Goal: Task Accomplishment & Management: Manage account settings

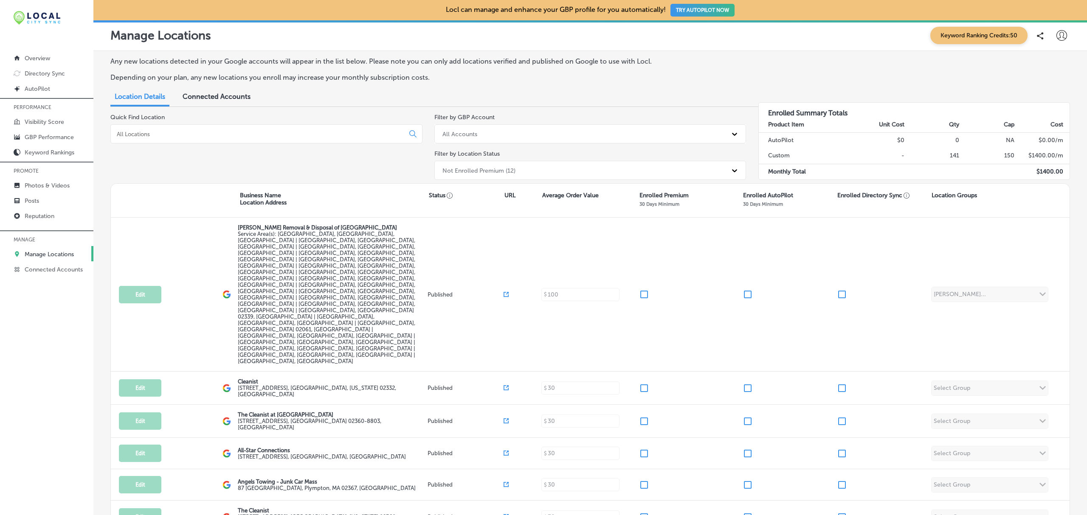
click at [1057, 36] on icon at bounding box center [1061, 35] width 11 height 11
click at [1055, 67] on p "My Account" at bounding box center [1049, 66] width 38 height 10
select select "US"
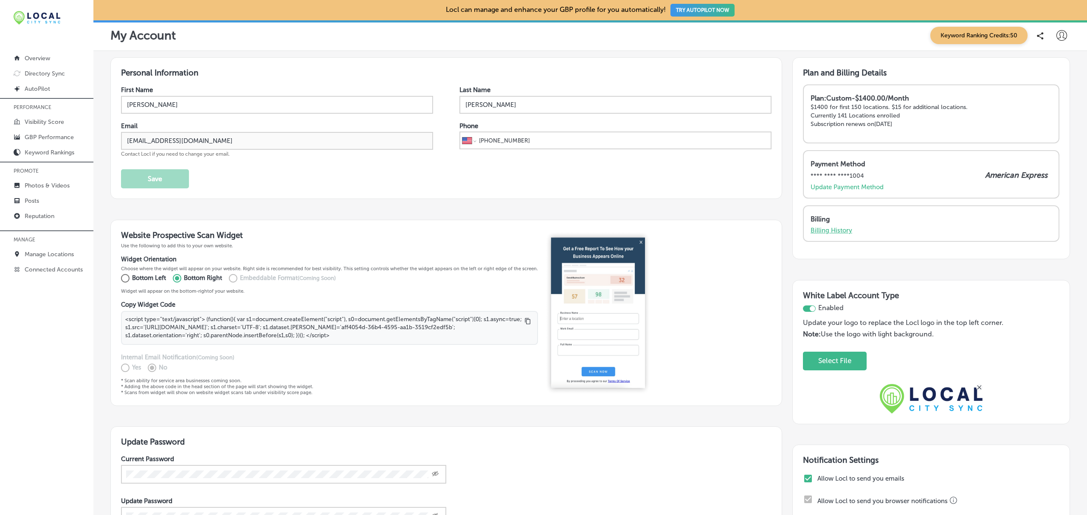
click at [837, 228] on p "Billing History" at bounding box center [831, 231] width 42 height 8
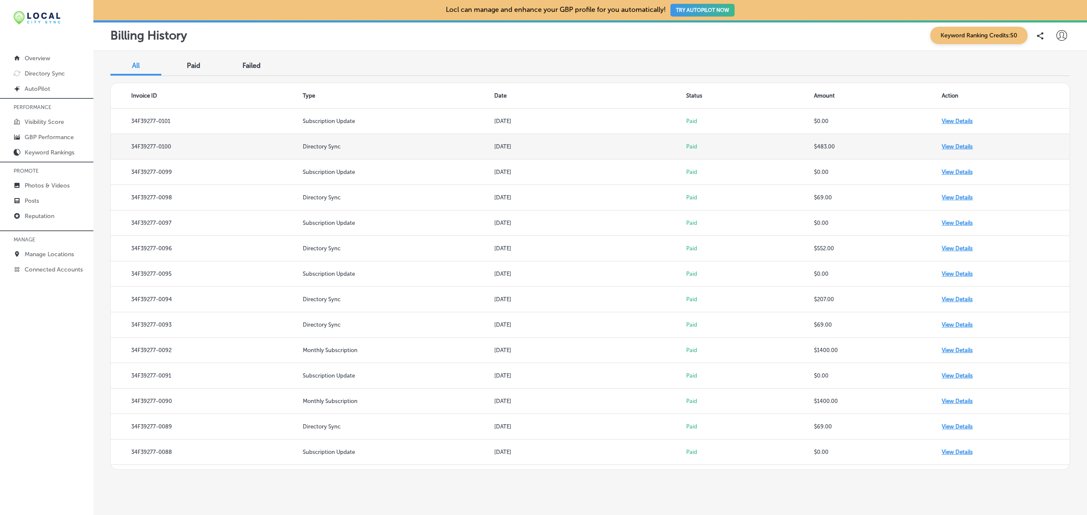
click at [948, 148] on td "View Details" at bounding box center [1005, 146] width 128 height 25
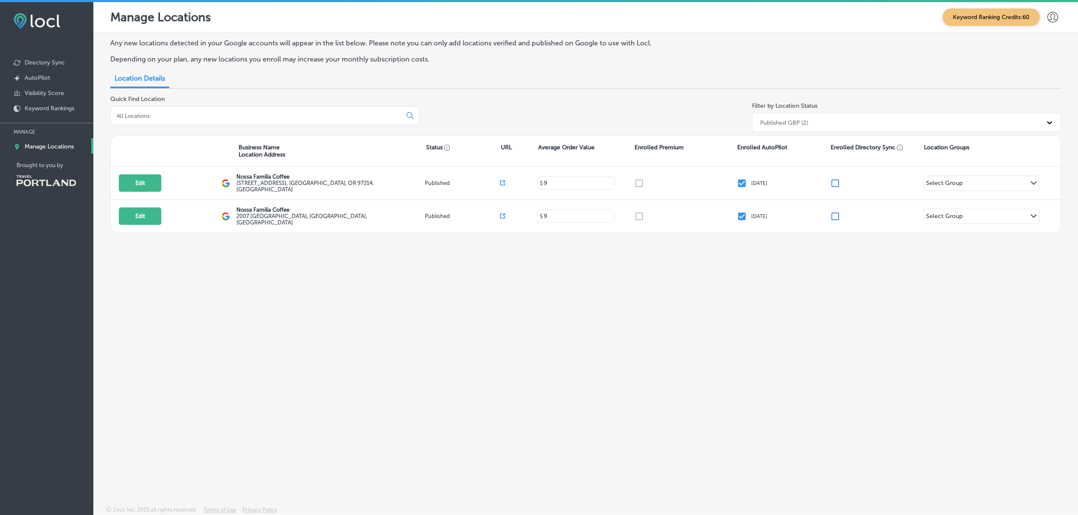
click at [834, 321] on div "Any new locations detected in your Google accounts will appear in the list belo…" at bounding box center [585, 249] width 985 height 433
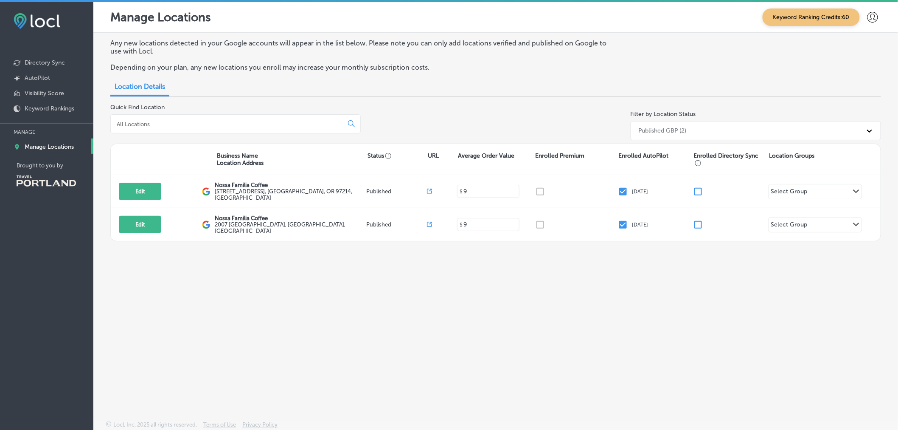
drag, startPoint x: 1085, startPoint y: 1, endPoint x: 587, endPoint y: 335, distance: 599.8
click at [587, 335] on div "Any new locations detected in your Google accounts will appear in the list belo…" at bounding box center [495, 207] width 805 height 348
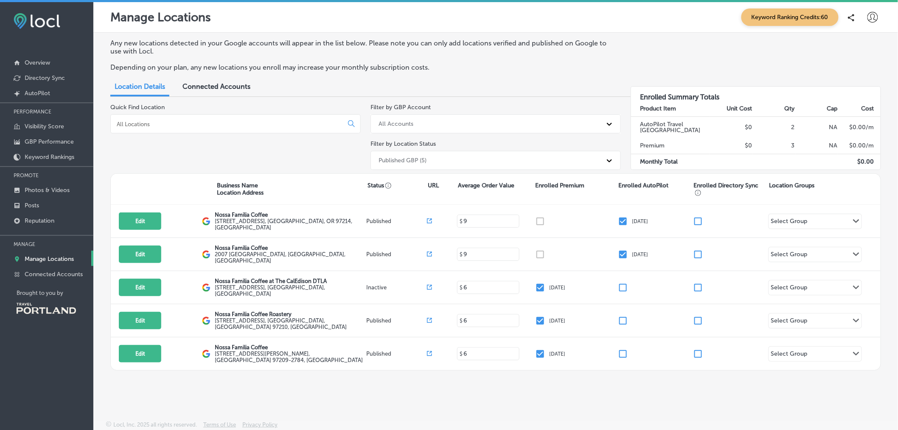
click at [867, 17] on div at bounding box center [872, 17] width 17 height 17
click at [858, 70] on p "My Teams" at bounding box center [864, 70] width 31 height 10
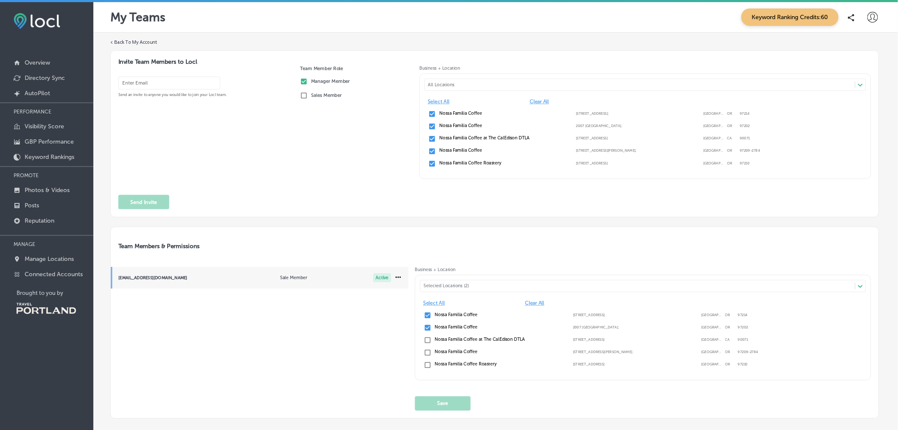
click at [397, 277] on icon at bounding box center [399, 276] width 6 height 1
click at [302, 326] on div at bounding box center [452, 215] width 905 height 430
click at [396, 276] on icon at bounding box center [399, 276] width 6 height 1
click at [393, 295] on li "Remove Teammate" at bounding box center [401, 294] width 72 height 20
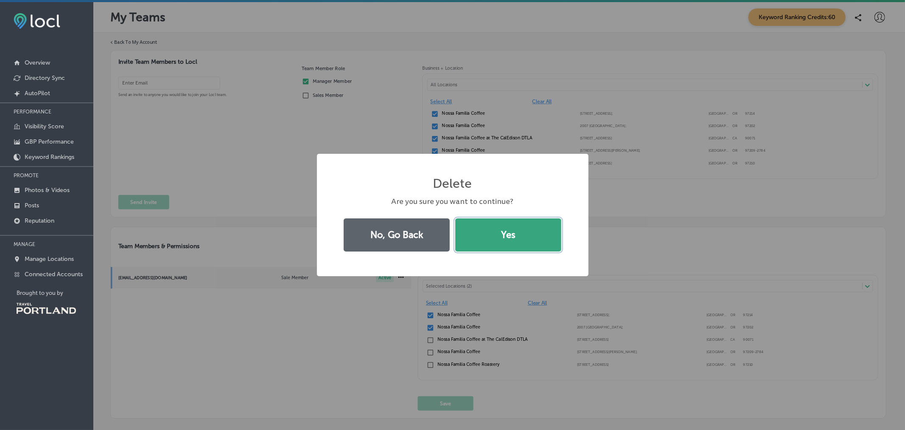
click at [538, 225] on button "Yes" at bounding box center [508, 234] width 106 height 33
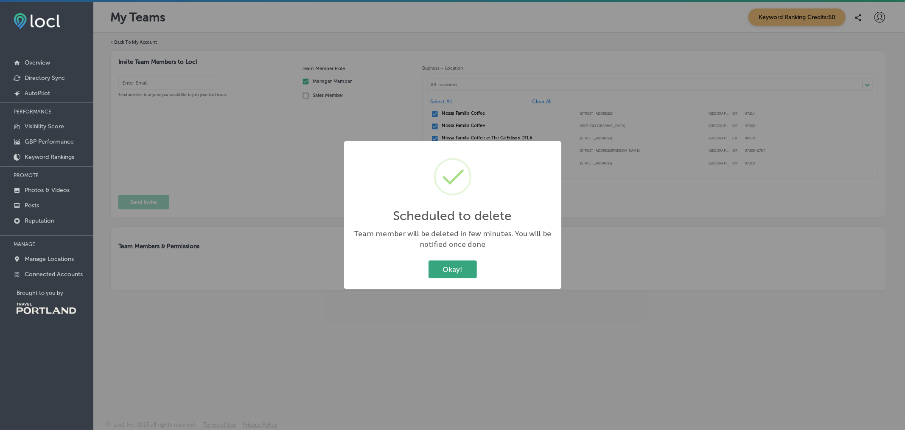
click at [468, 264] on button "Okay!" at bounding box center [453, 268] width 48 height 17
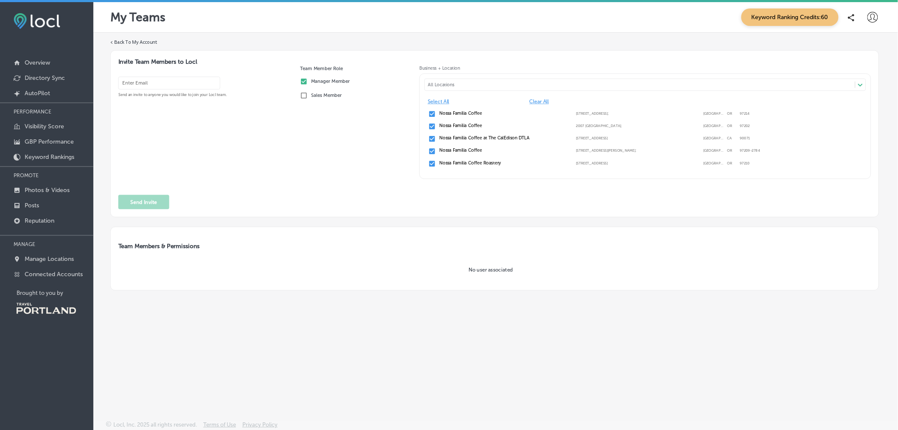
click at [137, 83] on input "email" at bounding box center [169, 83] width 102 height 13
paste input "skye@rankrevolutionseo.com"
type input "skye@rankrevolutionseo.com"
click at [433, 139] on input "checkbox" at bounding box center [432, 139] width 8 height 8
click at [433, 150] on input "checkbox" at bounding box center [432, 151] width 8 height 8
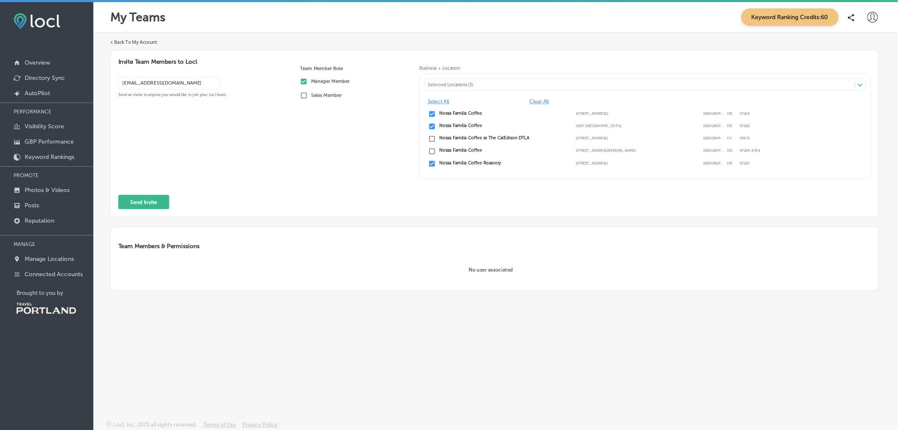
click at [432, 160] on input "checkbox" at bounding box center [432, 164] width 8 height 8
click at [135, 200] on button "Send Invite" at bounding box center [143, 202] width 51 height 14
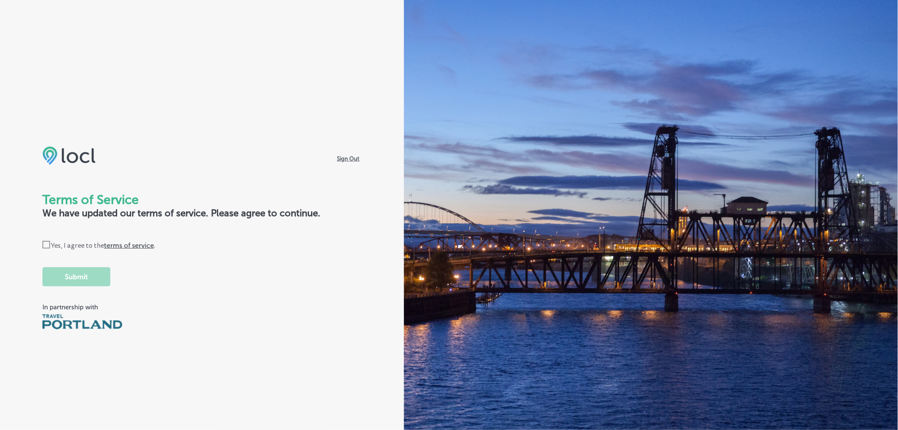
click at [47, 244] on icon "Check Created with Sketch." at bounding box center [46, 245] width 8 height 8
click at [0, 0] on input "Check Created with Sketch. Yes, I agree to the terms of service ." at bounding box center [0, 0] width 0 height 0
click at [71, 282] on button "Submit" at bounding box center [76, 276] width 68 height 19
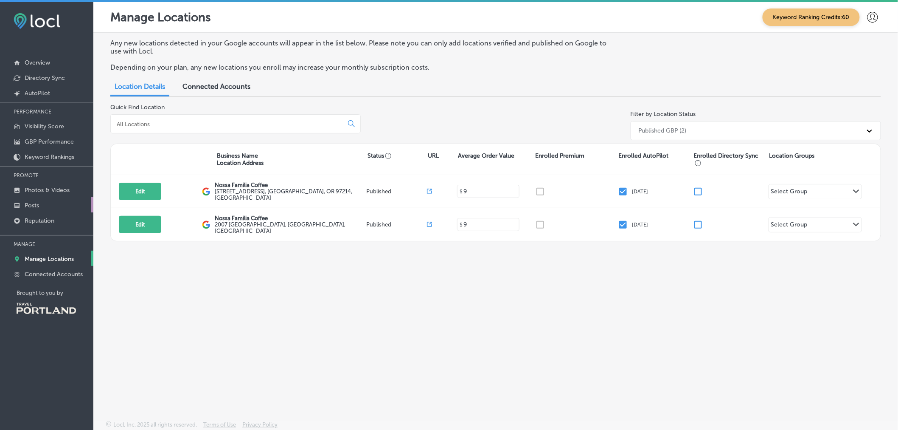
click at [31, 205] on p "Posts" at bounding box center [32, 205] width 14 height 7
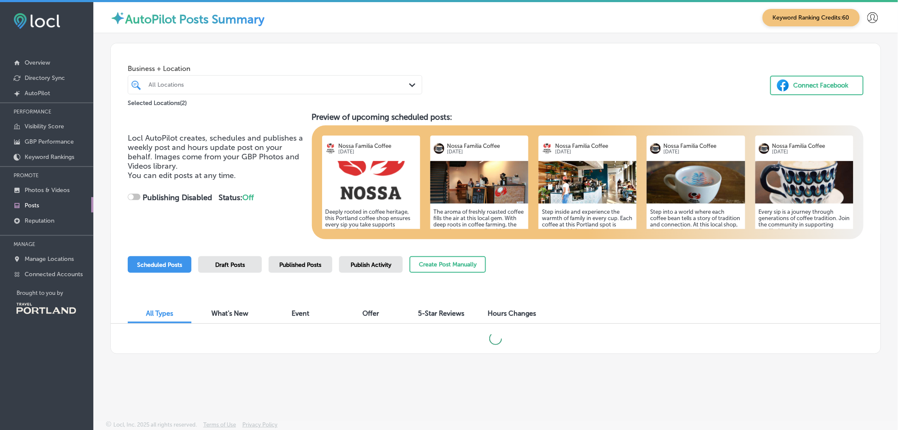
checkbox input "true"
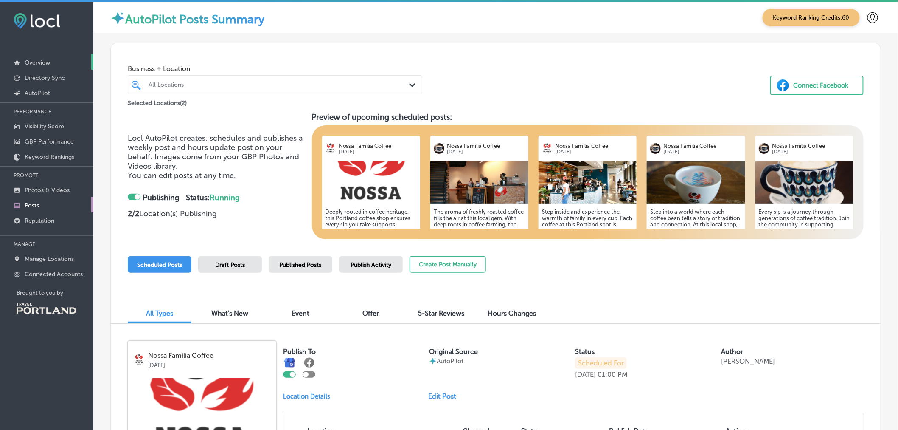
click at [33, 60] on p "Overview" at bounding box center [37, 62] width 25 height 7
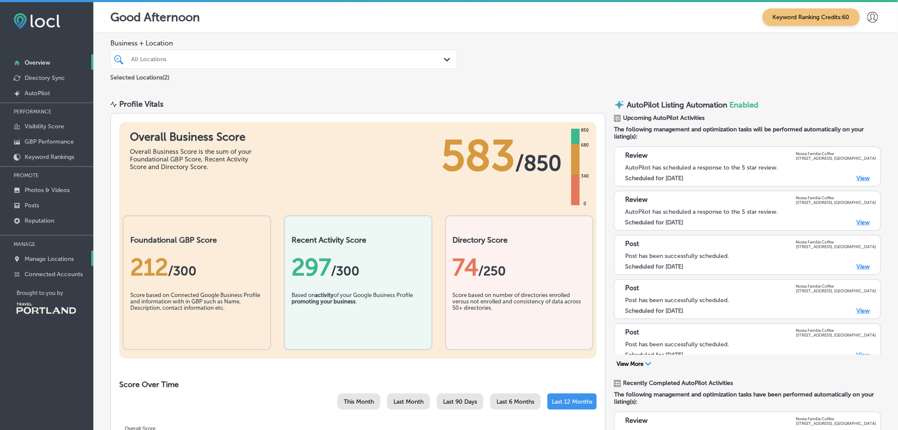
click at [53, 260] on p "Manage Locations" at bounding box center [49, 258] width 49 height 7
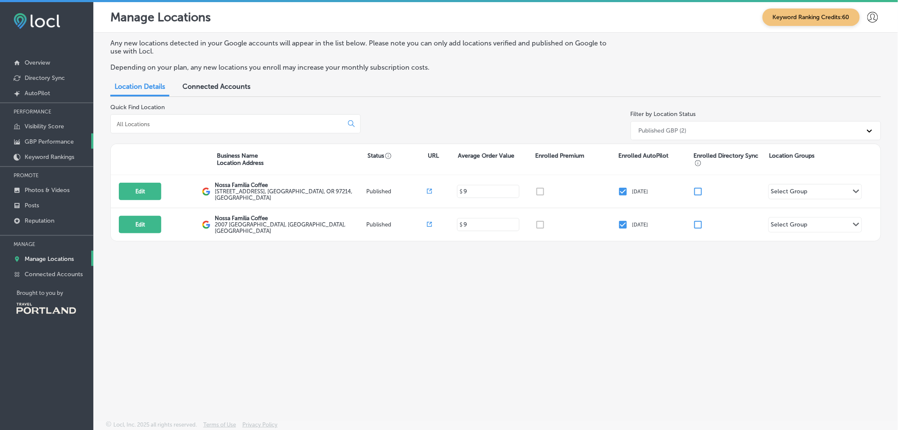
click at [47, 139] on p "GBP Performance" at bounding box center [49, 141] width 49 height 7
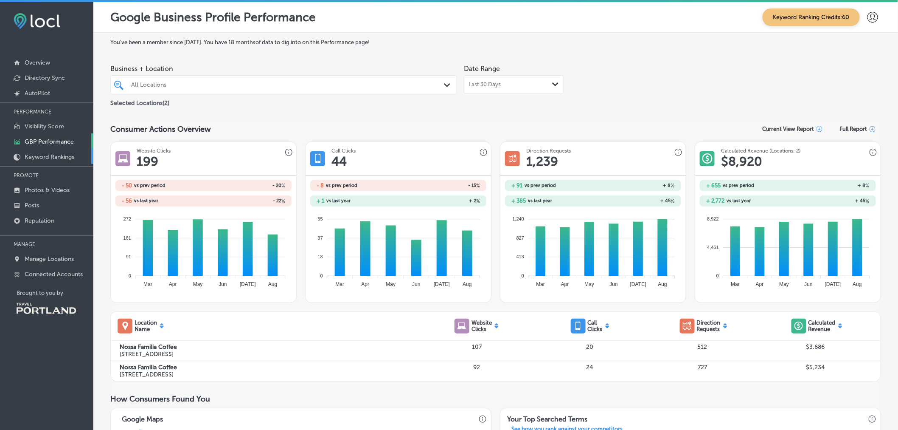
click at [47, 152] on link "Keyword Rankings" at bounding box center [46, 156] width 93 height 15
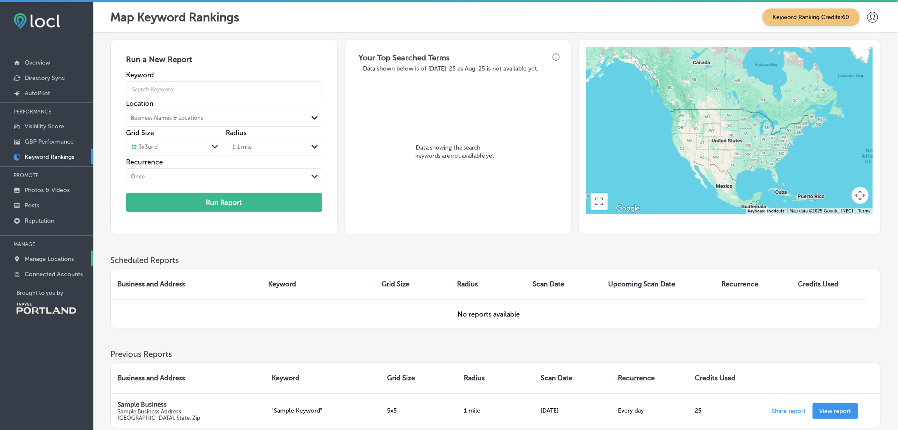
click at [54, 260] on p "Manage Locations" at bounding box center [49, 258] width 49 height 7
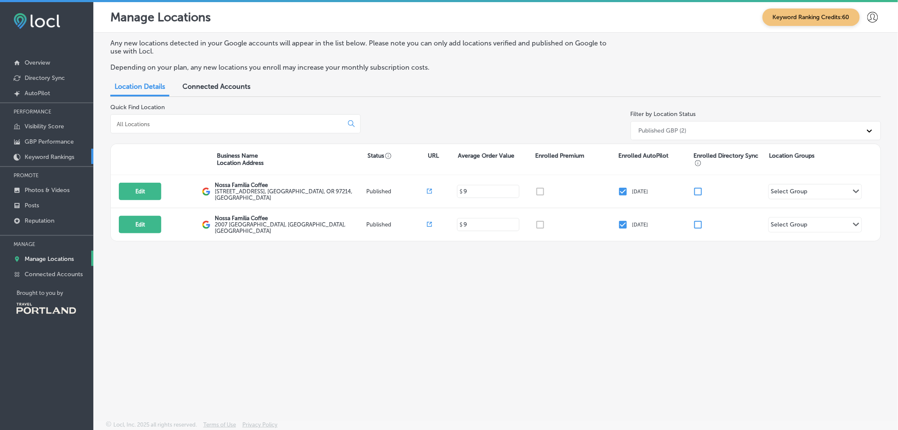
click at [39, 154] on p "Keyword Rankings" at bounding box center [50, 156] width 50 height 7
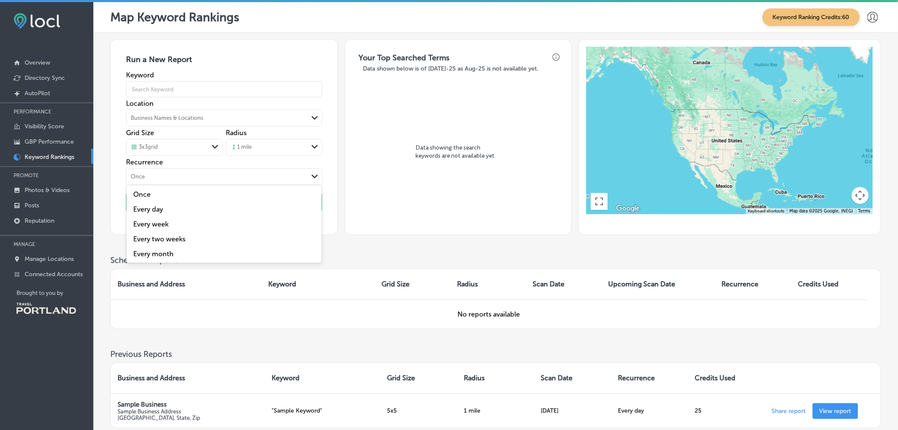
click at [312, 180] on div "Path Created with Sketch." at bounding box center [315, 176] width 7 height 7
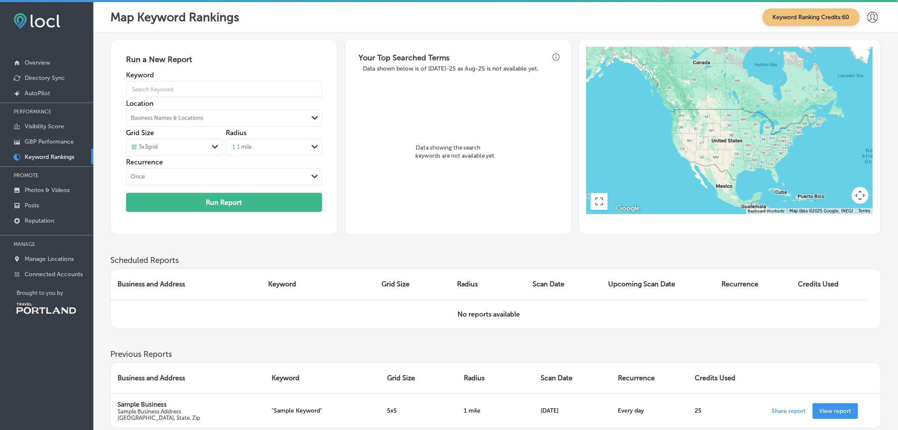
click at [398, 233] on div "Data showing the search keywords are not available yet." at bounding box center [458, 154] width 213 height 161
click at [50, 188] on p "Photos & Videos" at bounding box center [47, 189] width 45 height 7
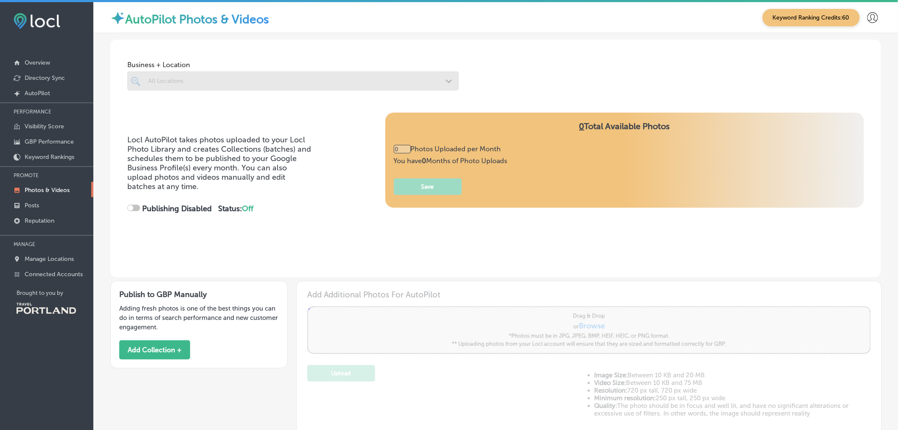
type input "5"
checkbox input "true"
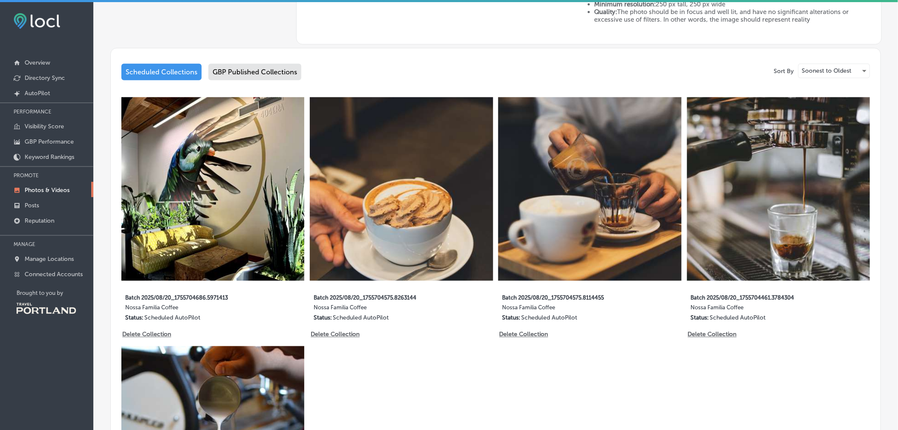
scroll to position [393, 0]
click at [272, 80] on div "GBP Published Collections" at bounding box center [254, 72] width 93 height 17
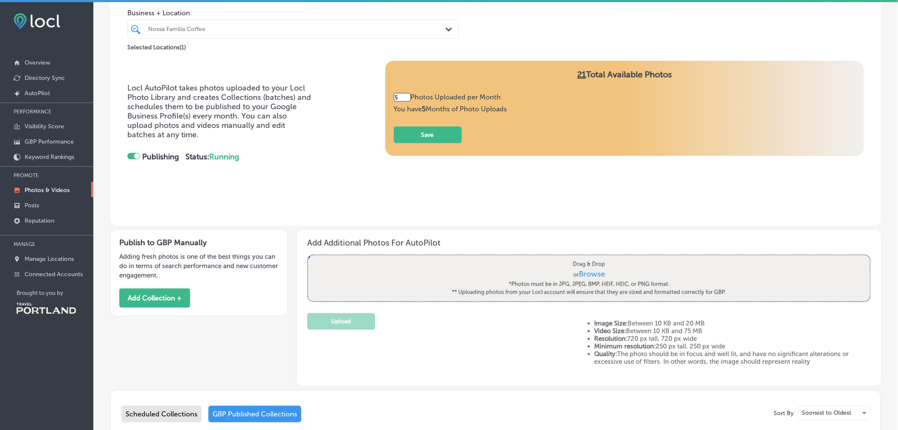
scroll to position [233, 0]
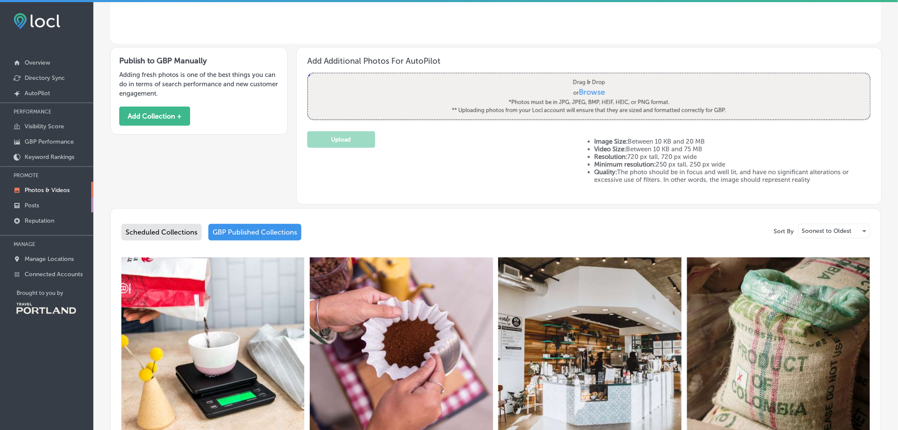
click at [37, 203] on p "Posts" at bounding box center [32, 205] width 14 height 7
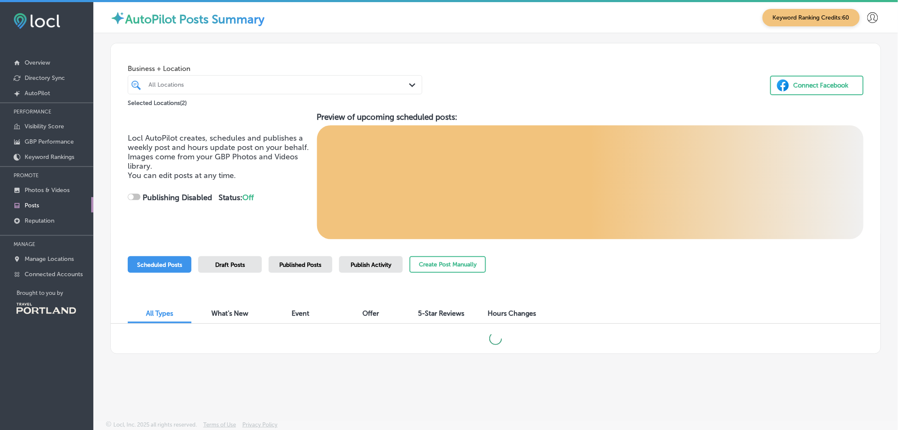
checkbox input "true"
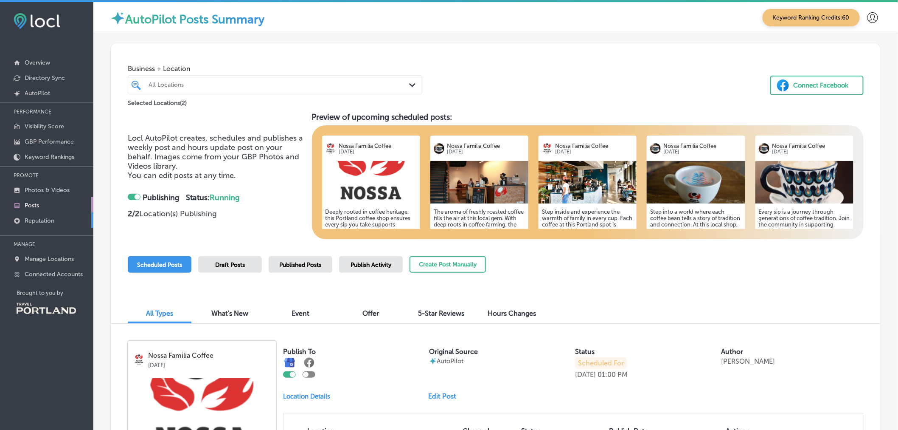
click at [43, 219] on p "Reputation" at bounding box center [40, 220] width 30 height 7
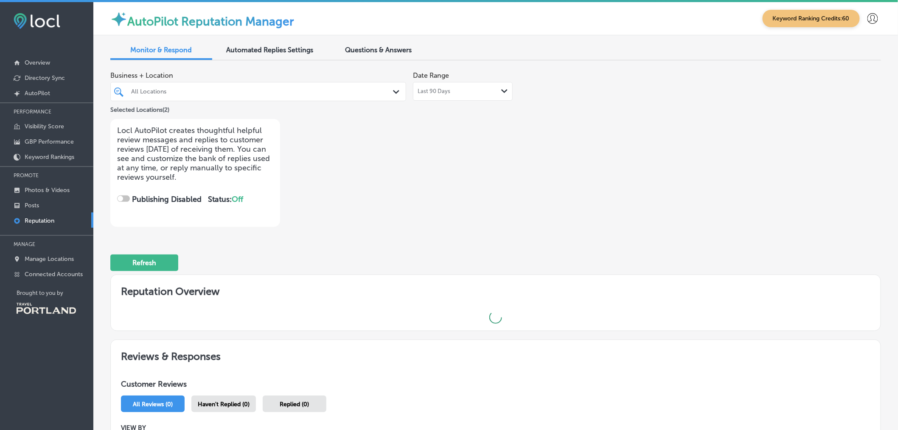
checkbox input "true"
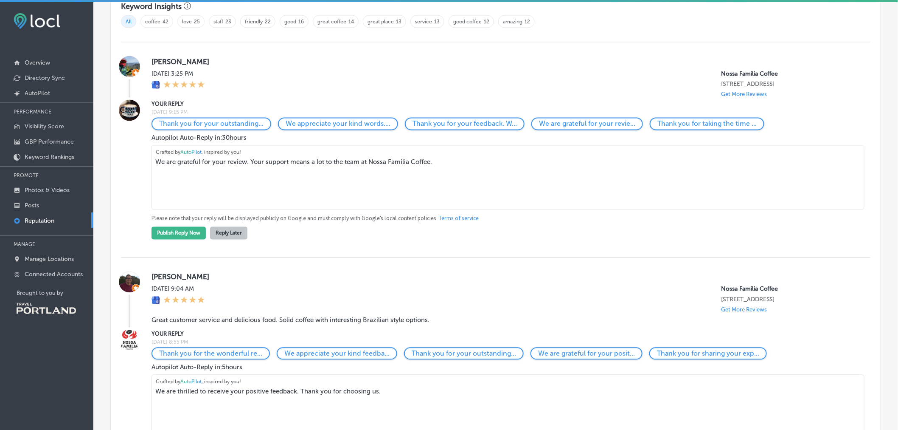
scroll to position [593, 0]
click at [50, 257] on p "Manage Locations" at bounding box center [49, 258] width 49 height 7
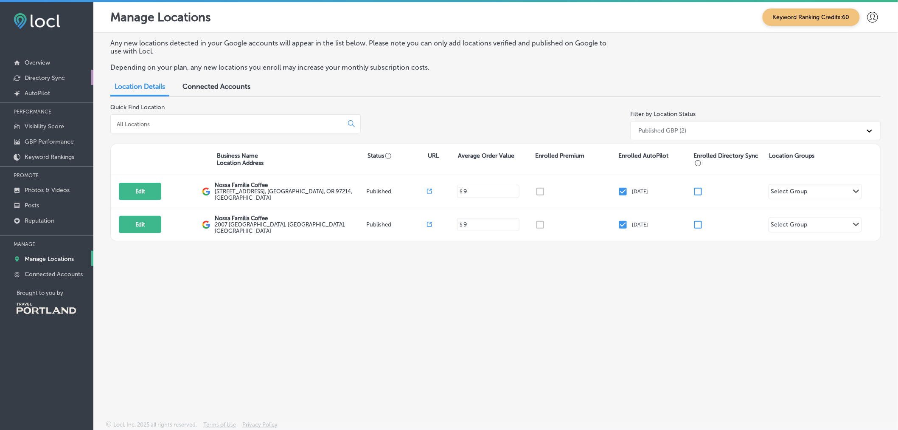
click at [39, 73] on link "Directory Sync" at bounding box center [46, 77] width 93 height 15
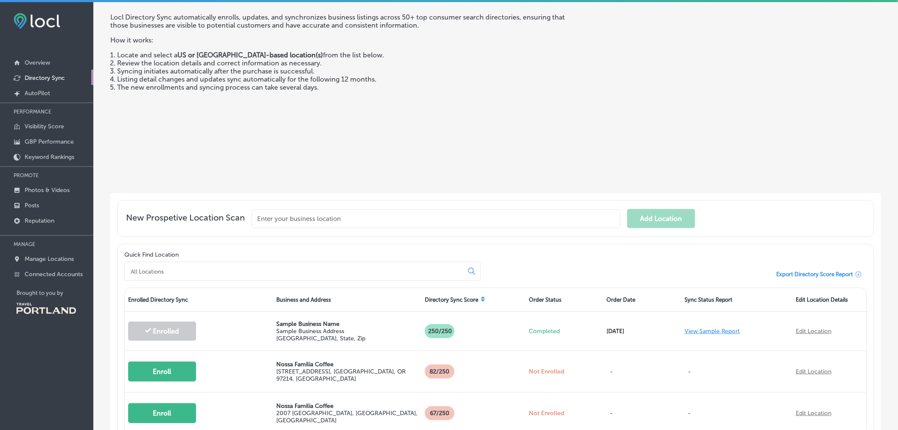
scroll to position [45, 0]
click at [53, 128] on p "Visibility Score" at bounding box center [44, 126] width 39 height 7
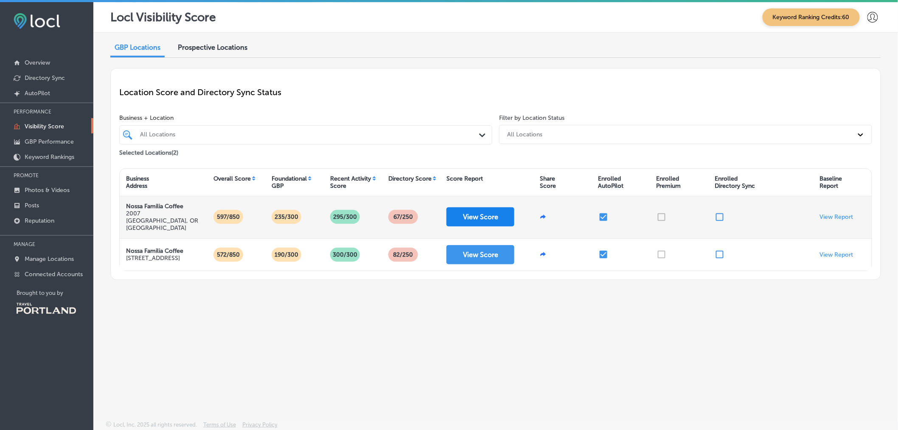
click at [479, 209] on button "View Score" at bounding box center [481, 216] width 68 height 19
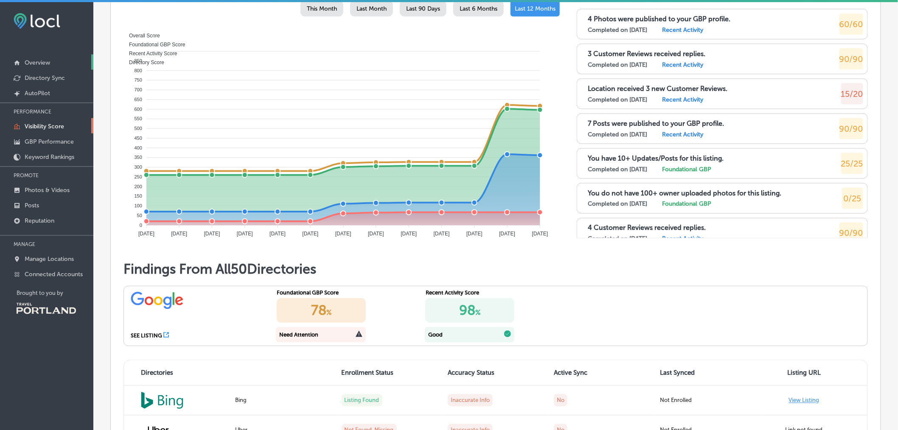
scroll to position [471, 0]
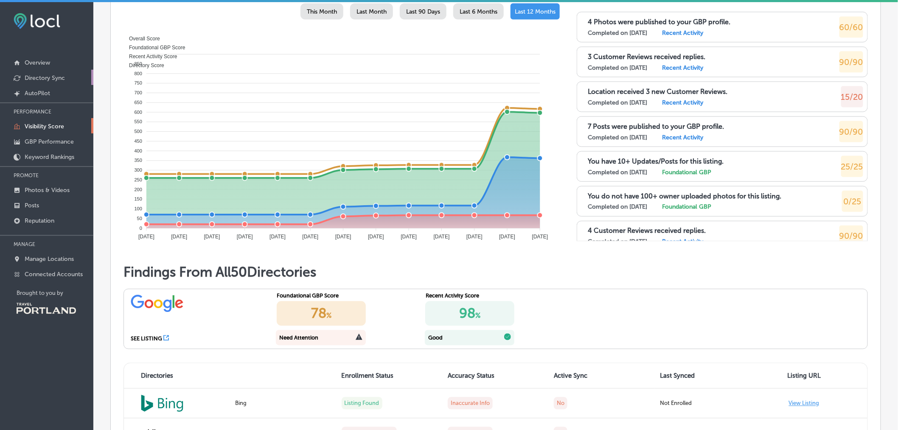
click at [45, 81] on p "Directory Sync" at bounding box center [45, 77] width 40 height 7
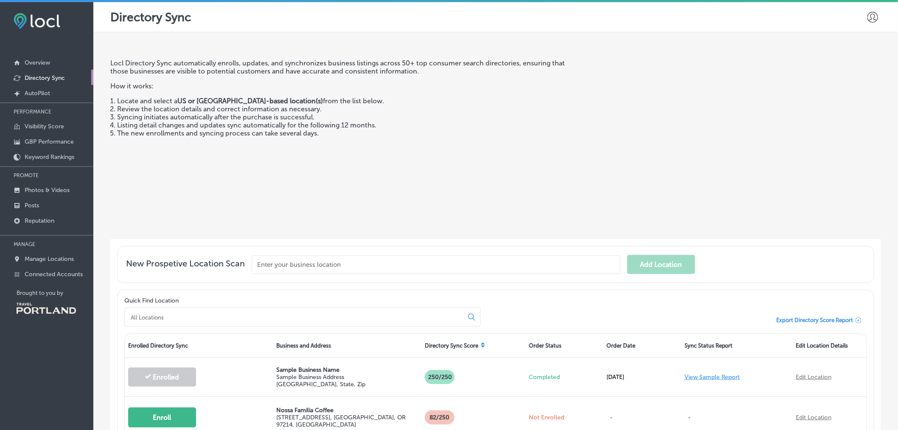
scroll to position [119, 0]
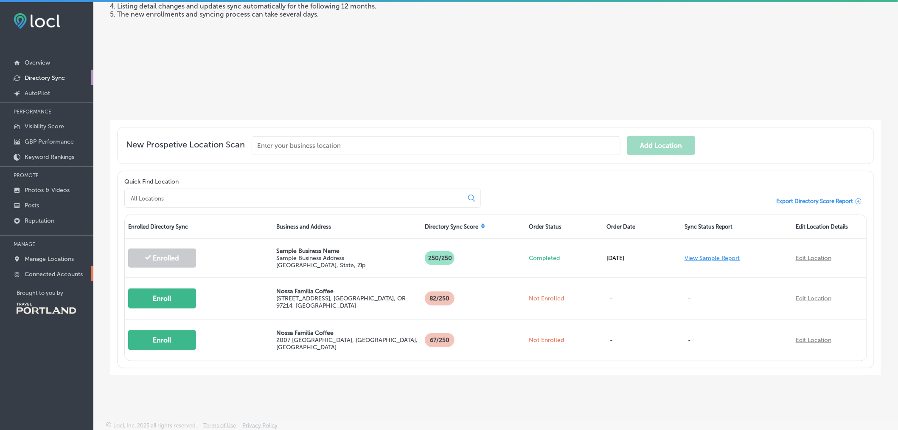
click at [39, 266] on link "Connected Accounts" at bounding box center [46, 273] width 93 height 15
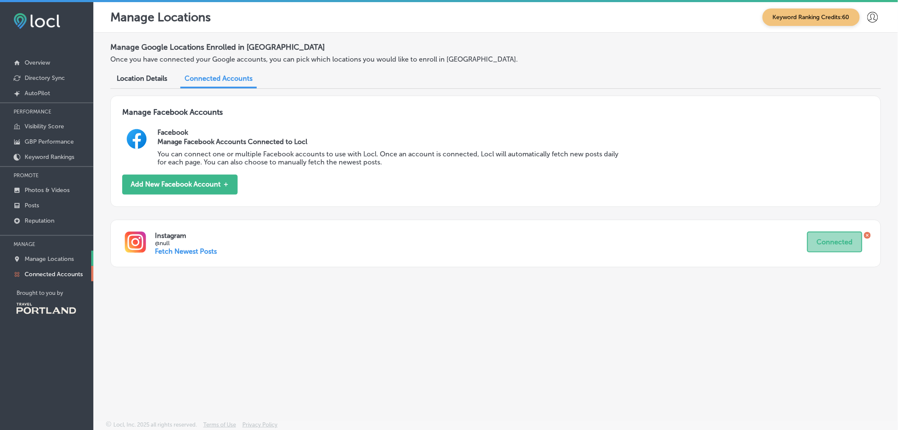
click at [45, 253] on link "Manage Locations" at bounding box center [46, 257] width 93 height 15
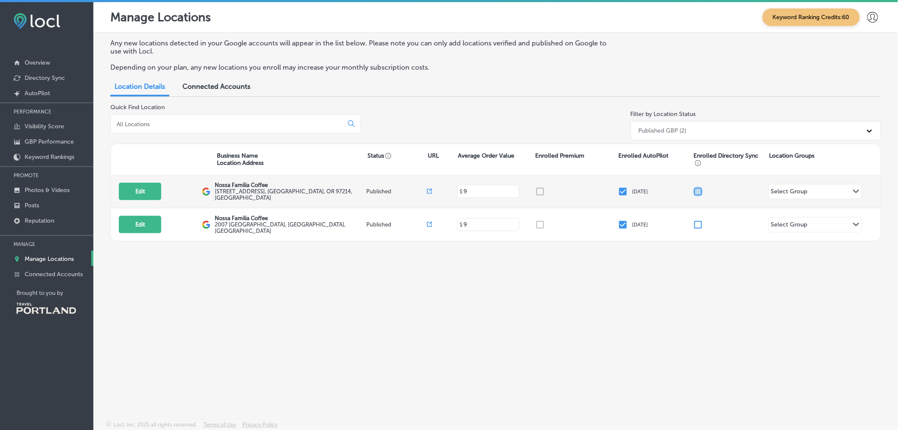
click at [696, 193] on input "checkbox" at bounding box center [698, 191] width 10 height 10
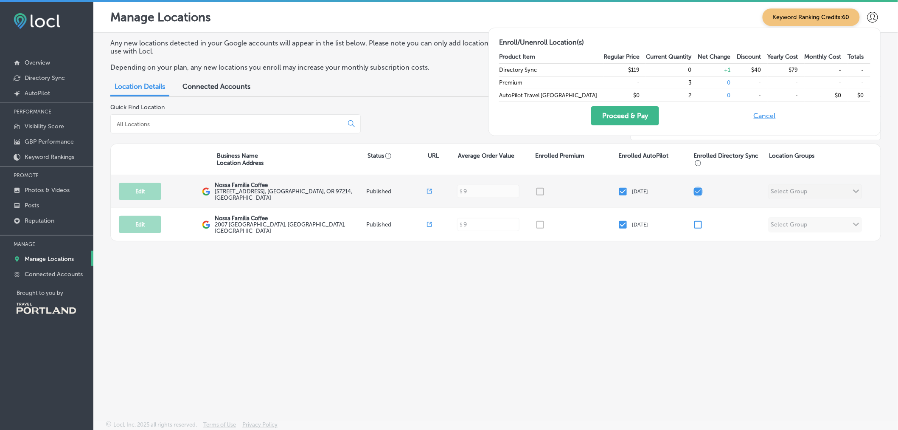
click at [696, 193] on input "checkbox" at bounding box center [698, 191] width 10 height 10
checkbox input "false"
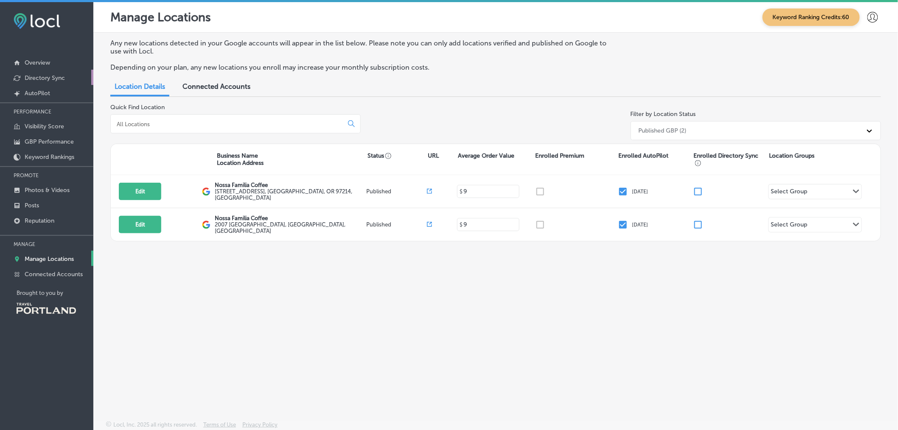
click at [50, 77] on p "Directory Sync" at bounding box center [45, 77] width 40 height 7
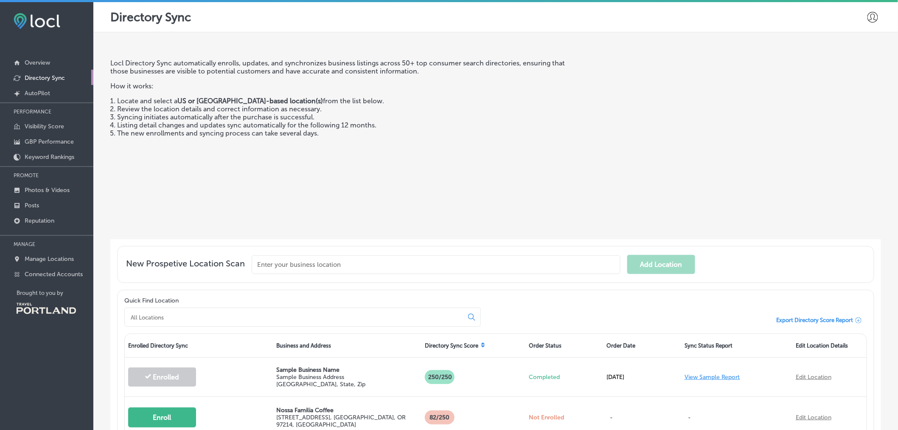
scroll to position [119, 0]
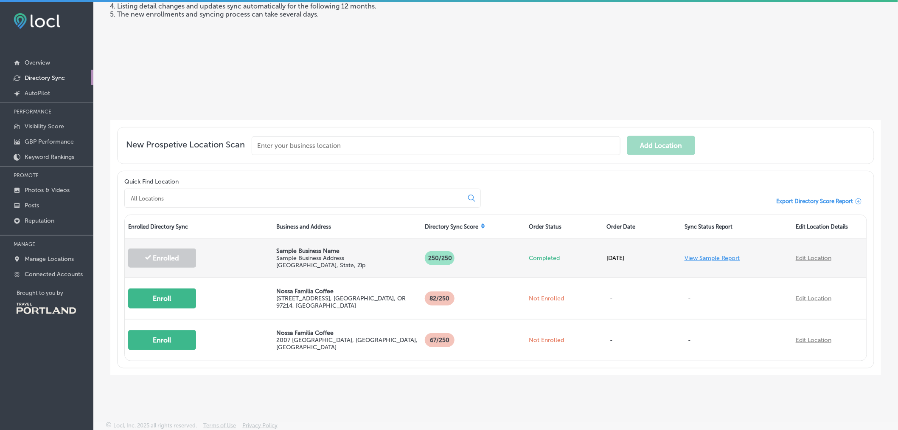
click at [700, 257] on link "View Sample Report" at bounding box center [713, 257] width 56 height 7
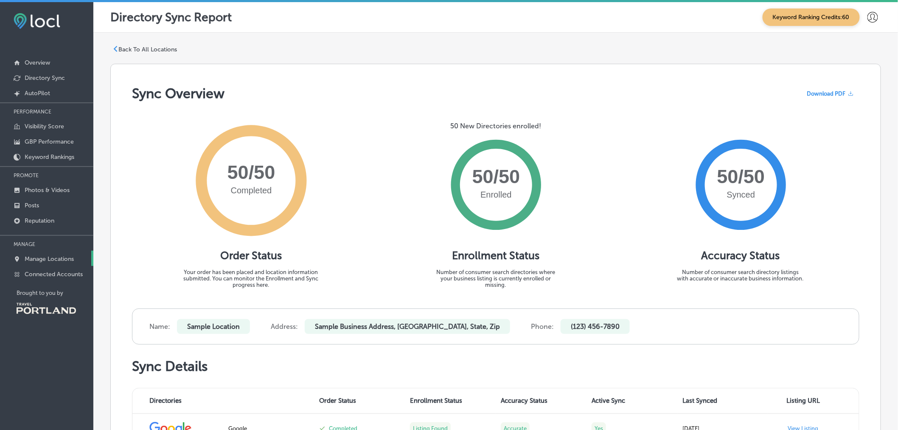
click at [66, 255] on p "Manage Locations" at bounding box center [49, 258] width 49 height 7
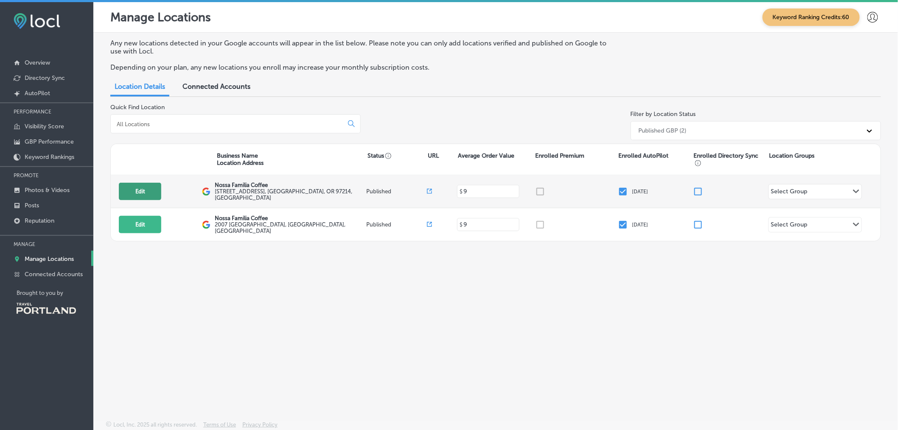
click at [146, 192] on button "Edit" at bounding box center [140, 191] width 42 height 17
select select "US"
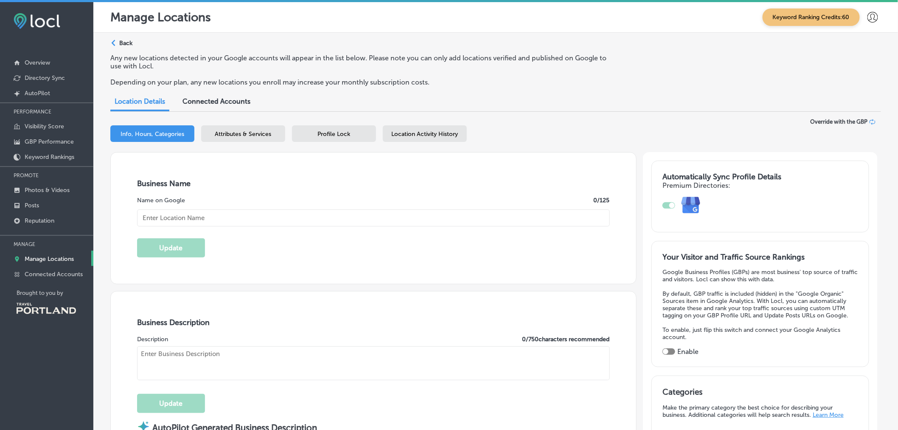
checkbox input "true"
type textarea "Nossa Familia Coffee crafts exceptional coffee, drawing on over a century of fa…"
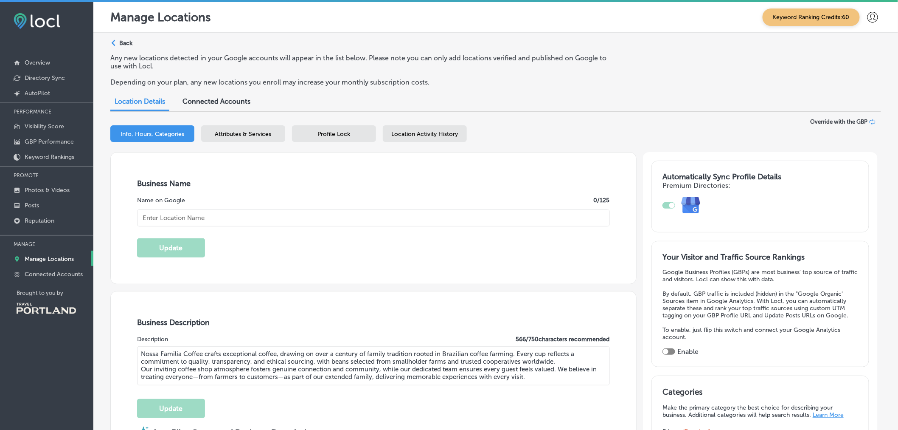
type textarea "Nossa Familia Coffee crafts exceptional coffee, drawing on over a century of fa…"
type input "https://www.nossacoffee.com/se-3rd-clay-portland/"
type input "+1 971 322 3753"
type input "Nossa Familia Coffee"
type input "1633 Southeast 3rd Avenue"
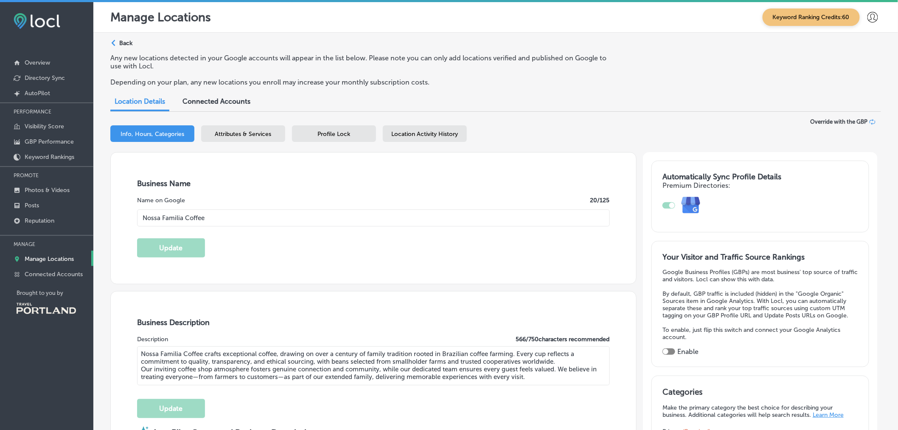
type input "[GEOGRAPHIC_DATA]"
type input "97214"
type input "US"
click at [247, 139] on div "Attributes & Services" at bounding box center [243, 133] width 84 height 17
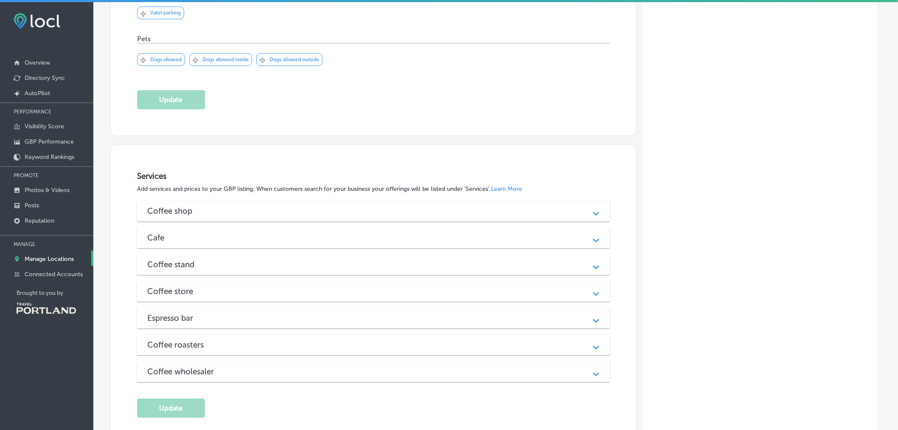
scroll to position [956, 0]
click at [516, 215] on div "Coffee shop" at bounding box center [373, 210] width 452 height 10
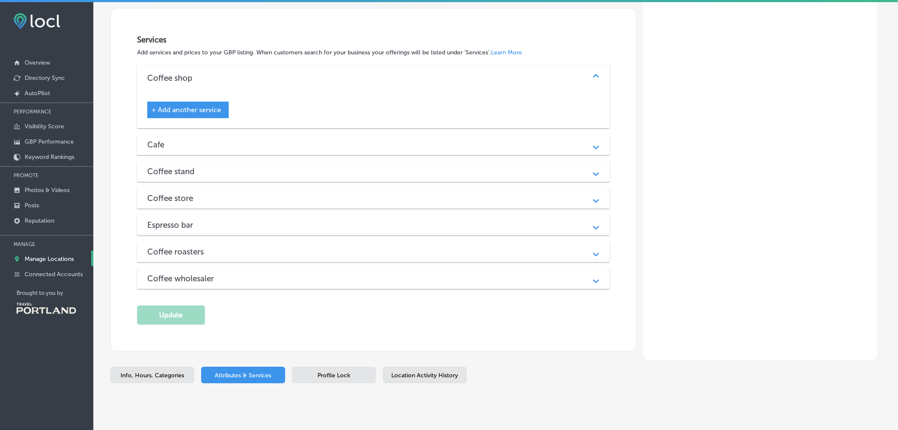
scroll to position [1092, 0]
click at [597, 88] on div "Path Created with Sketch." at bounding box center [596, 77] width 21 height 21
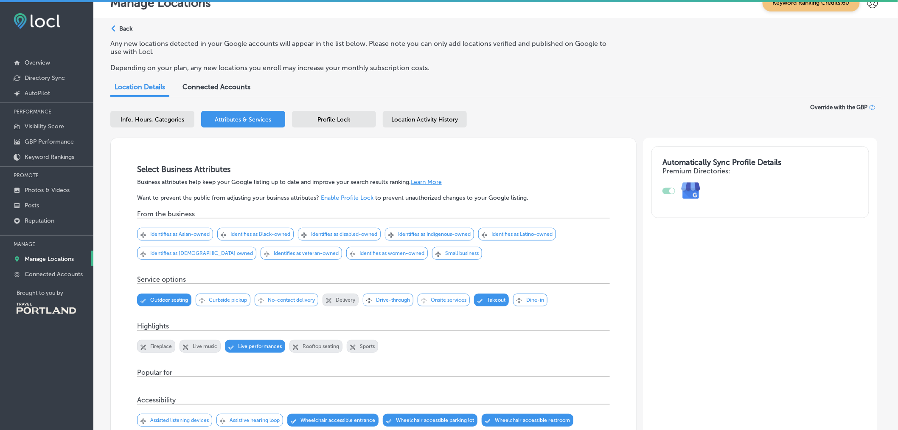
scroll to position [0, 0]
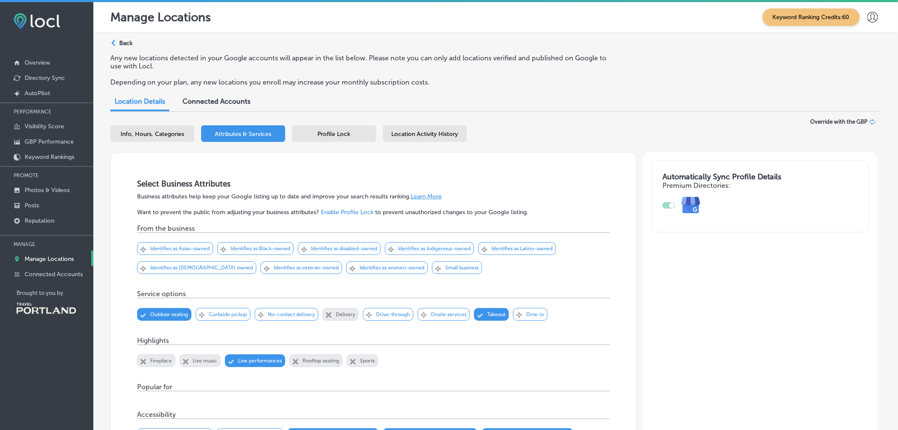
click at [336, 138] on span "Profile Lock" at bounding box center [334, 133] width 33 height 7
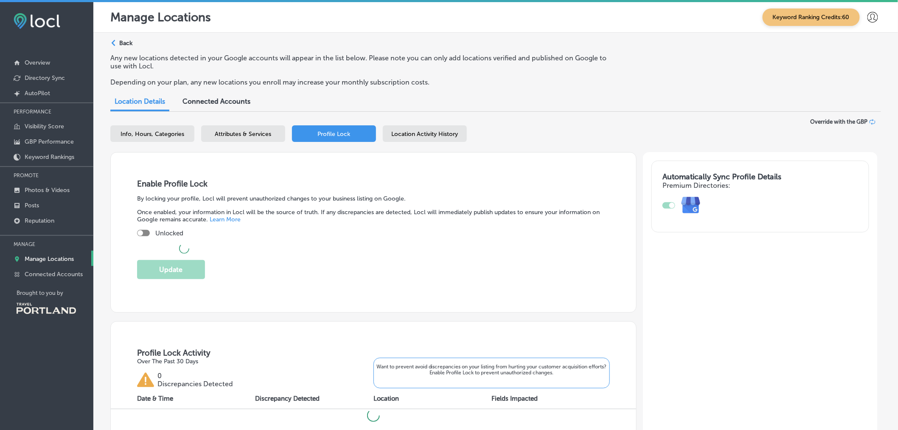
checkbox input "true"
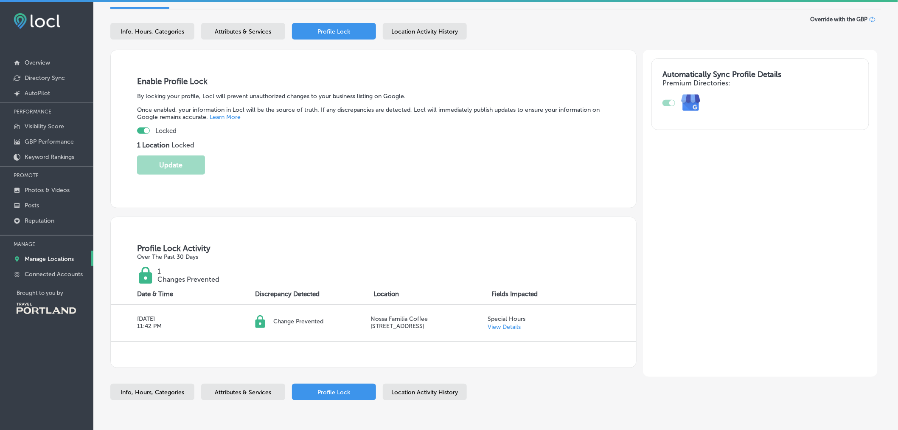
scroll to position [101, 0]
click at [76, 273] on p "Connected Accounts" at bounding box center [54, 273] width 58 height 7
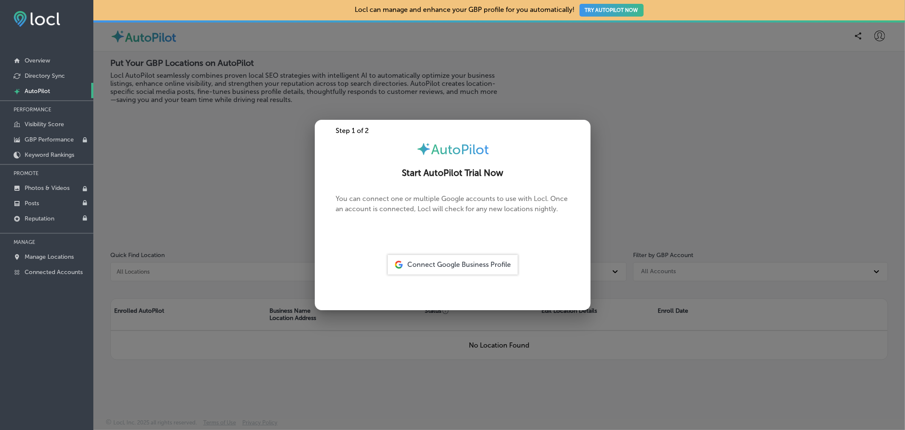
click at [247, 141] on div at bounding box center [452, 215] width 905 height 430
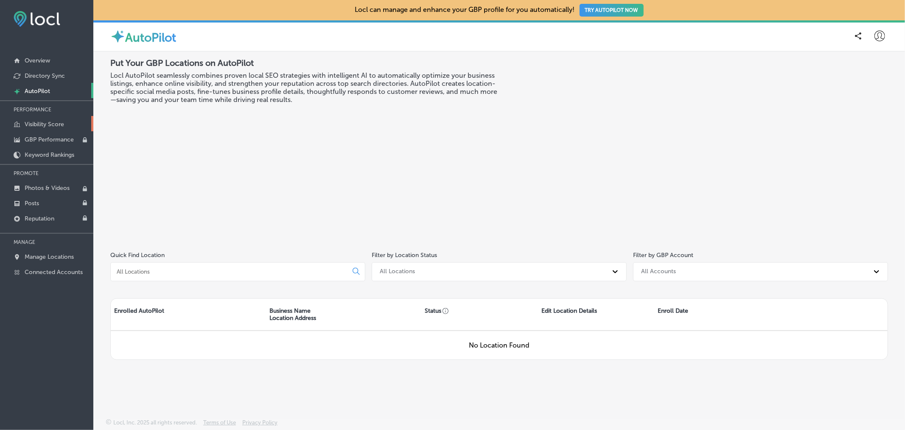
click at [73, 128] on link "Visibility Score" at bounding box center [46, 123] width 93 height 15
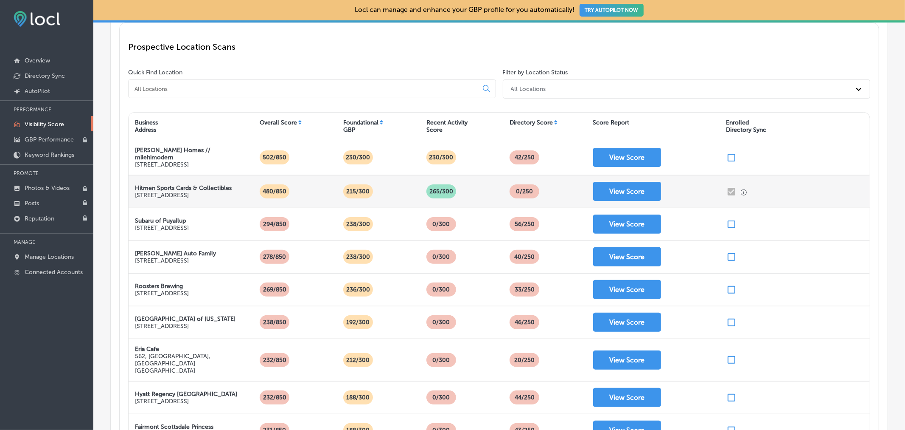
scroll to position [117, 0]
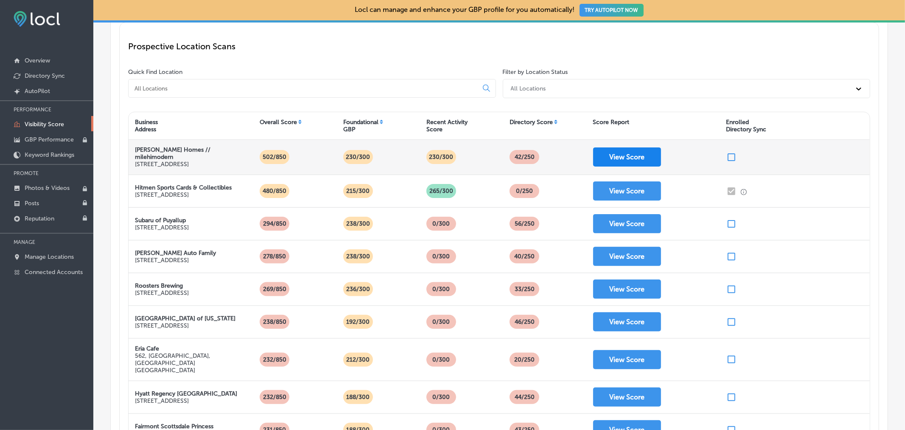
click at [612, 163] on button "View Score" at bounding box center [627, 156] width 68 height 19
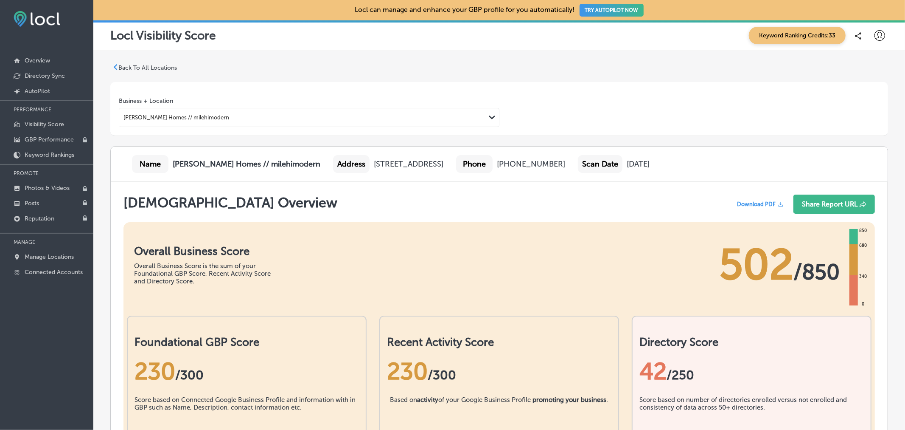
click at [160, 67] on p "Back To All Locations" at bounding box center [147, 67] width 59 height 7
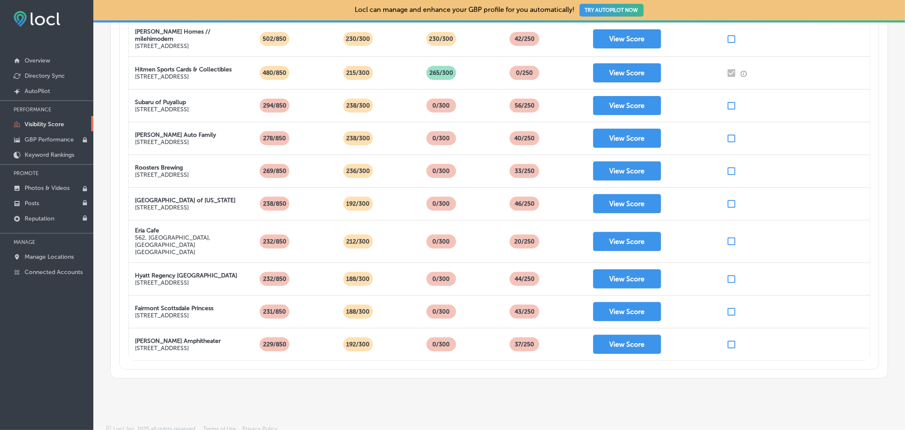
scroll to position [236, 0]
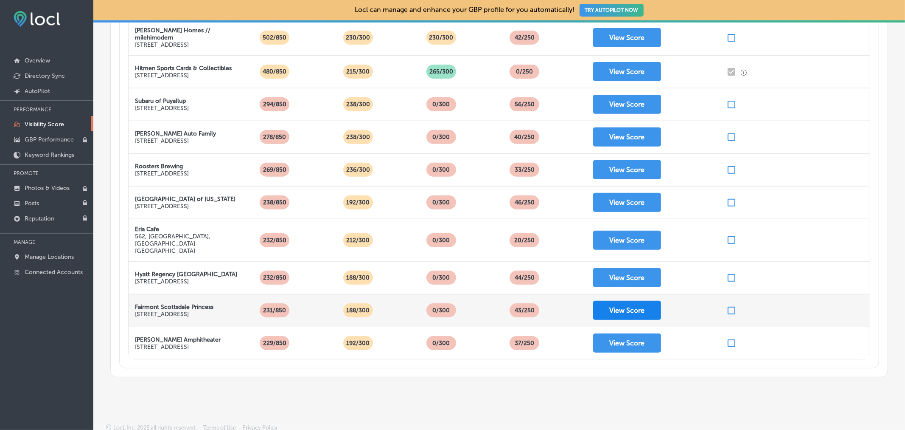
click at [605, 303] on button "View Score" at bounding box center [627, 310] width 68 height 19
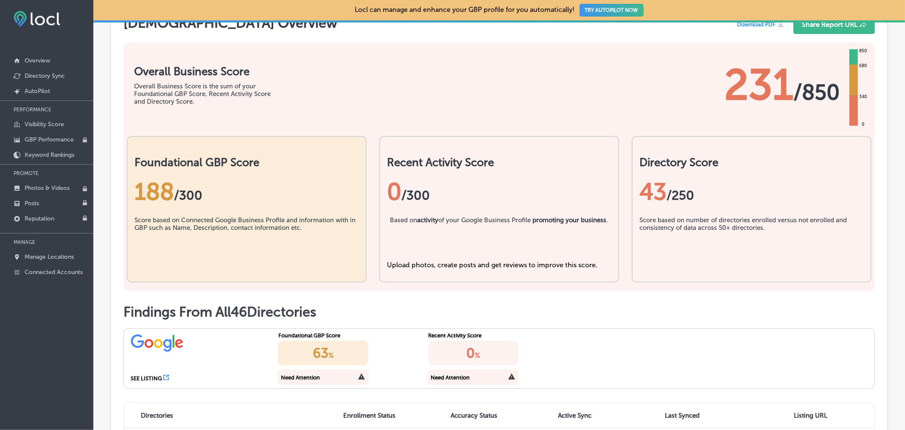
scroll to position [180, 0]
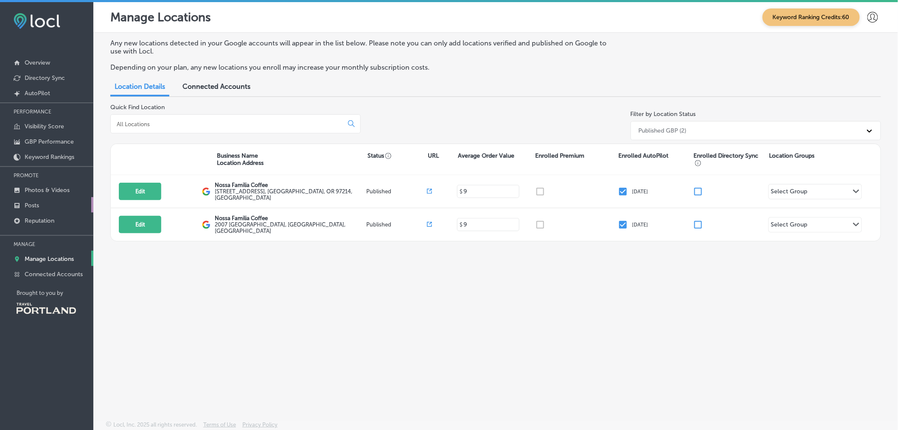
click at [45, 205] on link "Posts" at bounding box center [46, 204] width 93 height 15
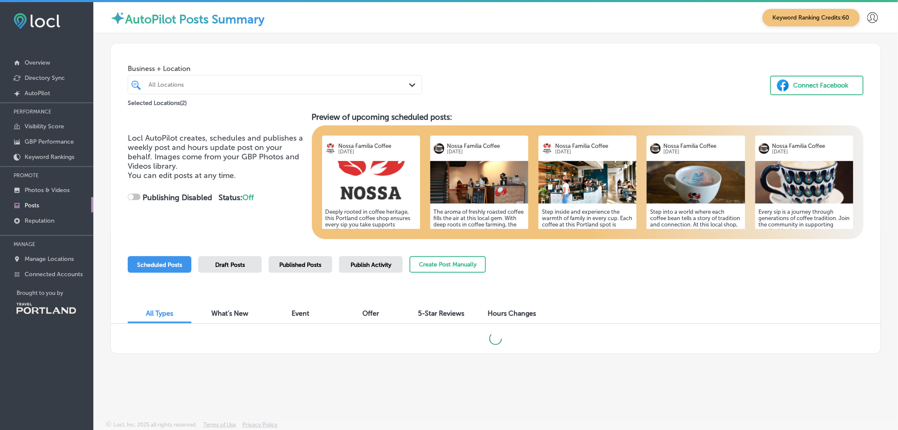
checkbox input "true"
click at [441, 265] on button "Create Post Manually" at bounding box center [448, 264] width 76 height 17
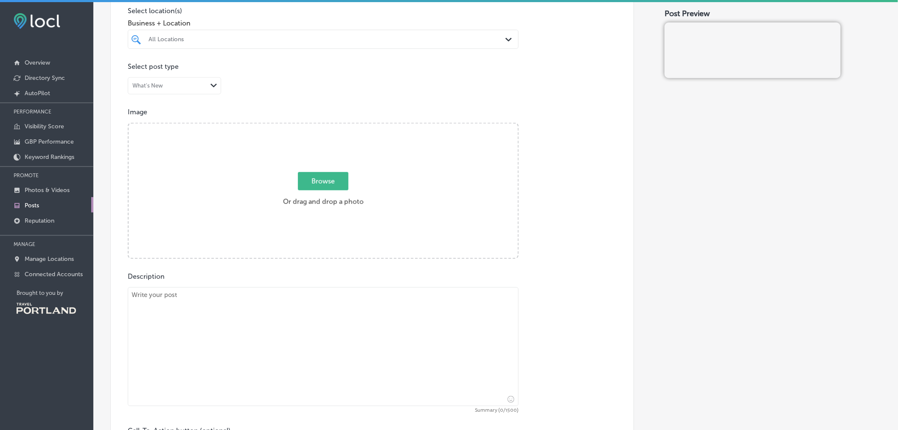
scroll to position [214, 0]
click at [204, 88] on div "What's New" at bounding box center [167, 86] width 79 height 8
click at [393, 56] on div at bounding box center [323, 56] width 391 height 14
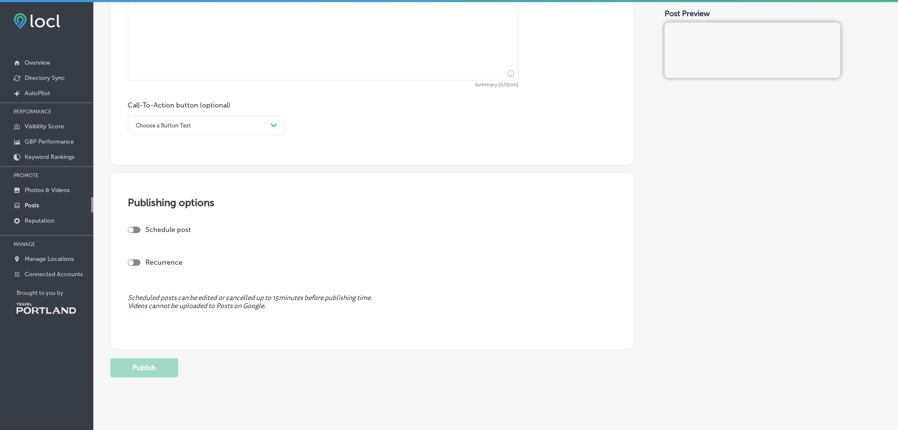
scroll to position [546, 0]
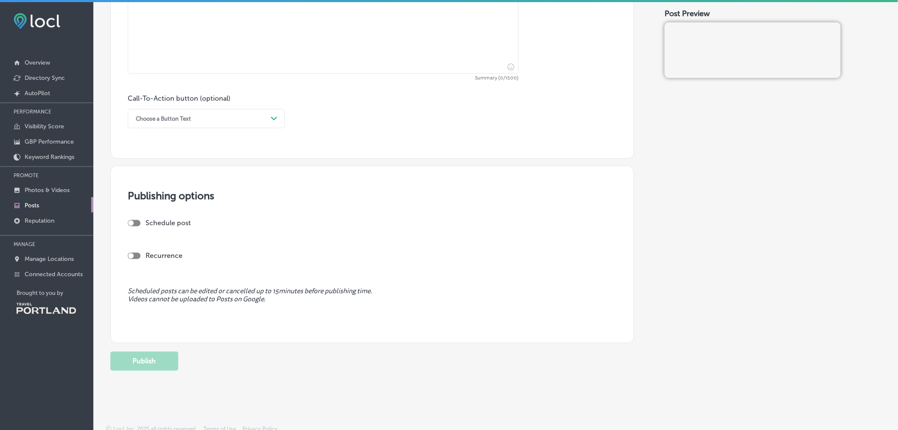
click at [136, 223] on div at bounding box center [134, 223] width 13 height 6
checkbox input "true"
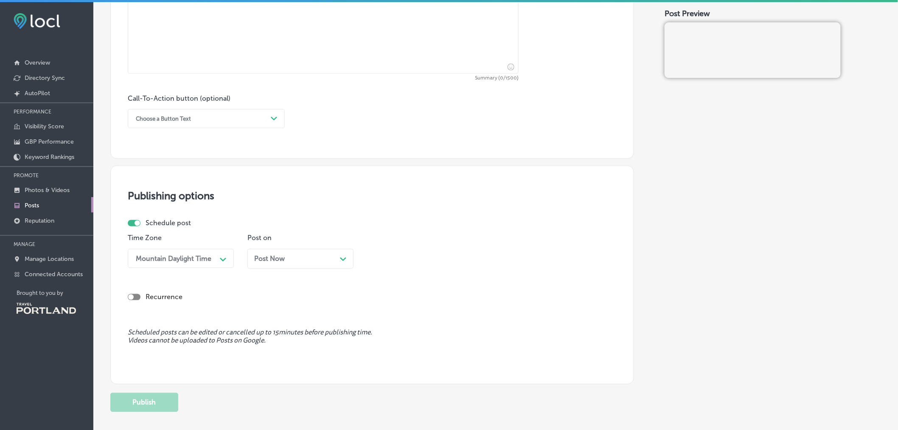
click at [299, 263] on div "Post Now Path Created with Sketch." at bounding box center [300, 259] width 93 height 8
click at [281, 283] on div "Recurrence" at bounding box center [372, 290] width 489 height 30
click at [135, 300] on div at bounding box center [134, 297] width 13 height 6
checkbox input "true"
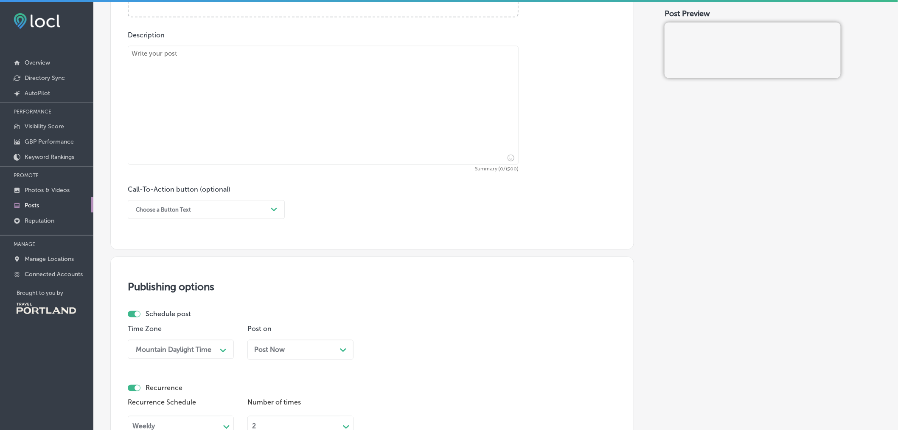
scroll to position [610, 0]
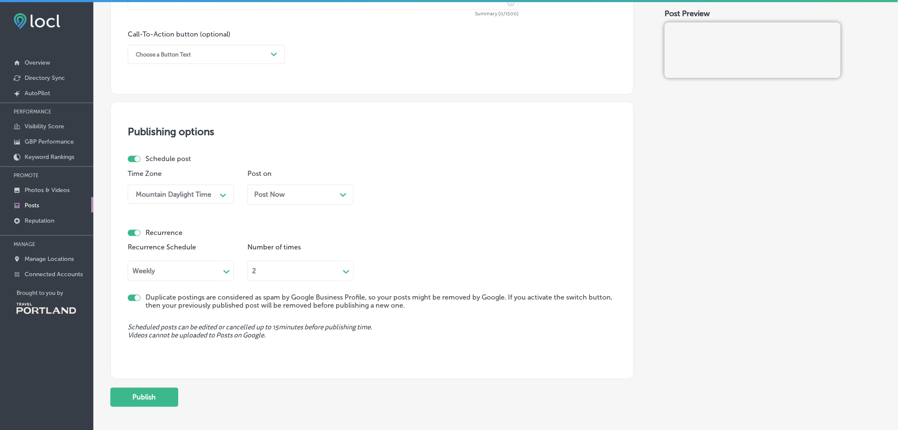
click at [328, 194] on div "Post Now Path Created with Sketch." at bounding box center [300, 195] width 93 height 8
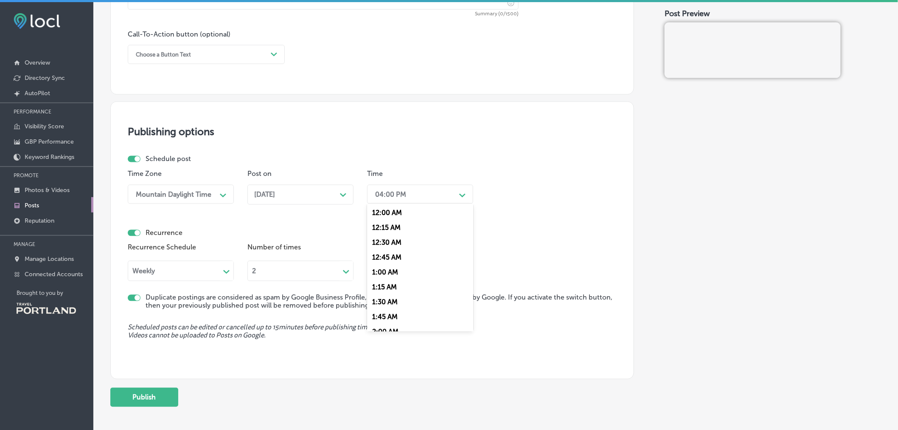
click at [446, 197] on div "04:00 PM" at bounding box center [413, 194] width 85 height 15
click at [553, 237] on div "Recurrence" at bounding box center [372, 233] width 489 height 8
click at [63, 274] on p "Connected Accounts" at bounding box center [54, 273] width 58 height 7
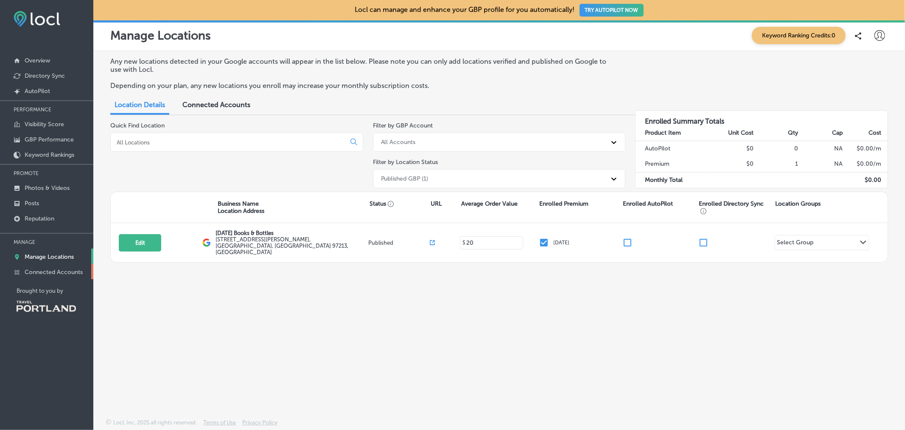
click at [72, 269] on p "Connected Accounts" at bounding box center [54, 271] width 58 height 7
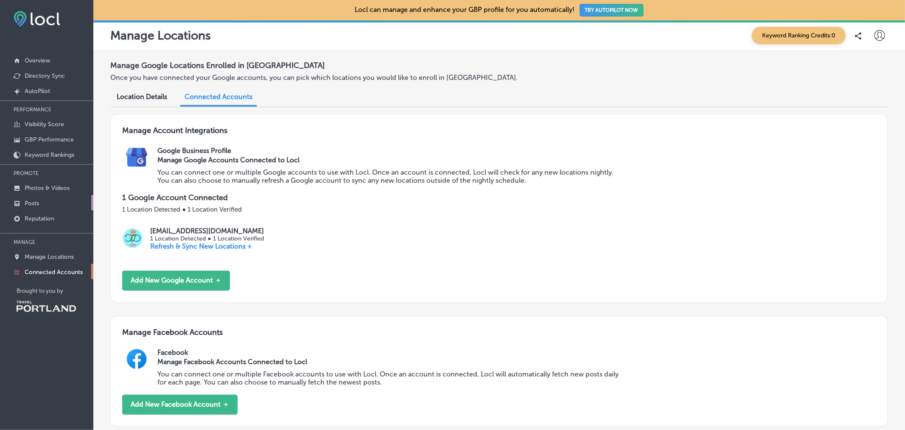
click at [39, 202] on link "Posts" at bounding box center [46, 202] width 93 height 15
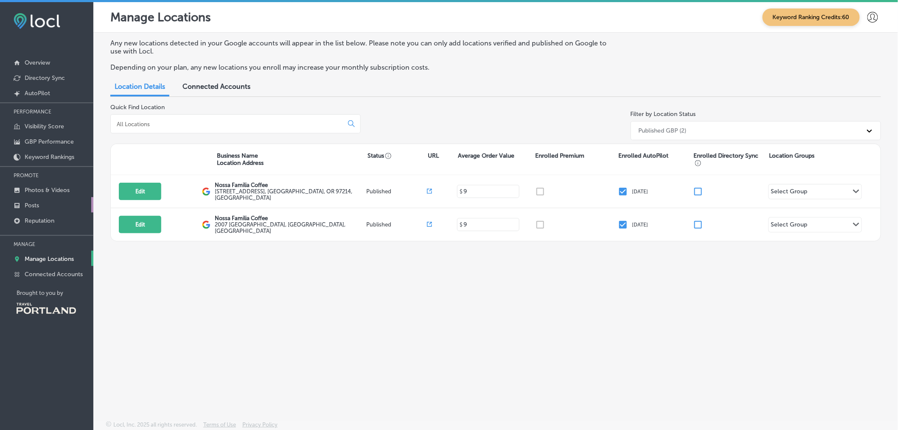
click at [62, 202] on link "Posts" at bounding box center [46, 204] width 93 height 15
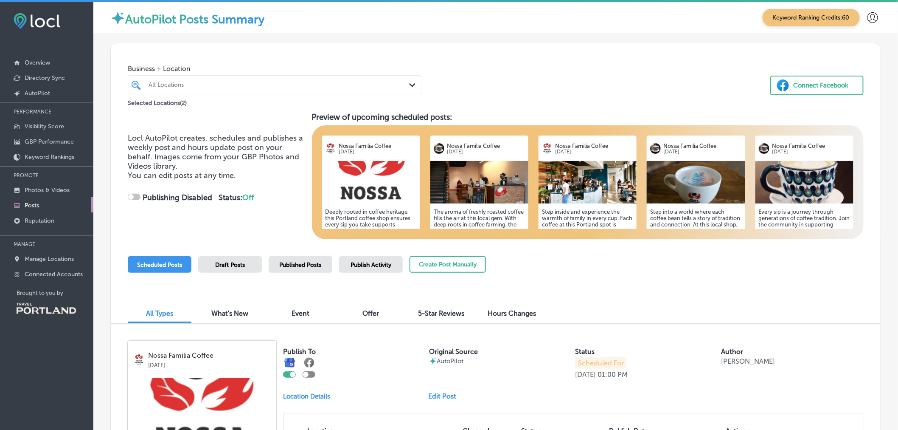
checkbox input "true"
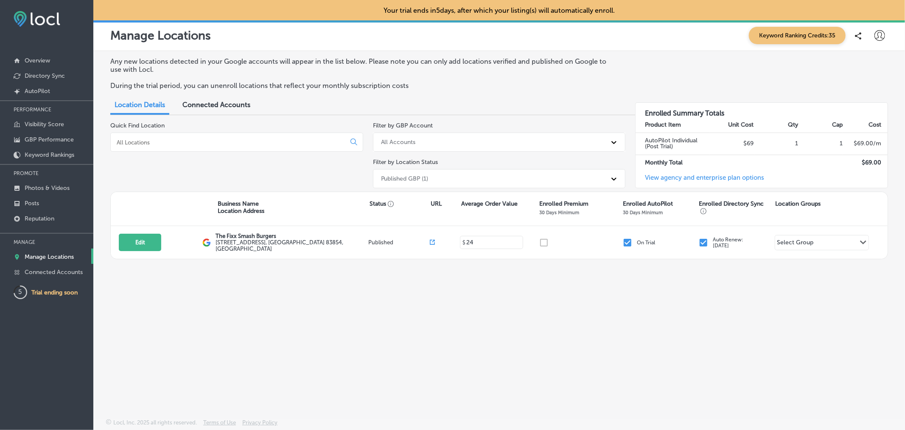
click at [697, 177] on link "View agency and enterprise plan options" at bounding box center [700, 181] width 129 height 14
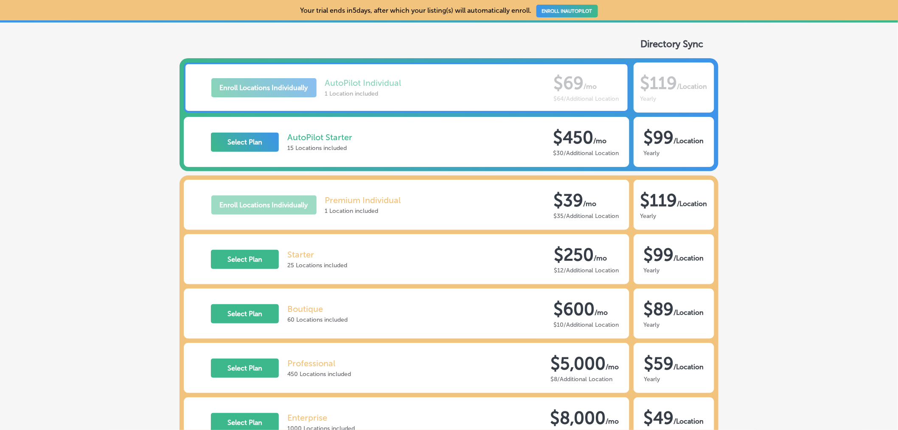
scroll to position [187, 0]
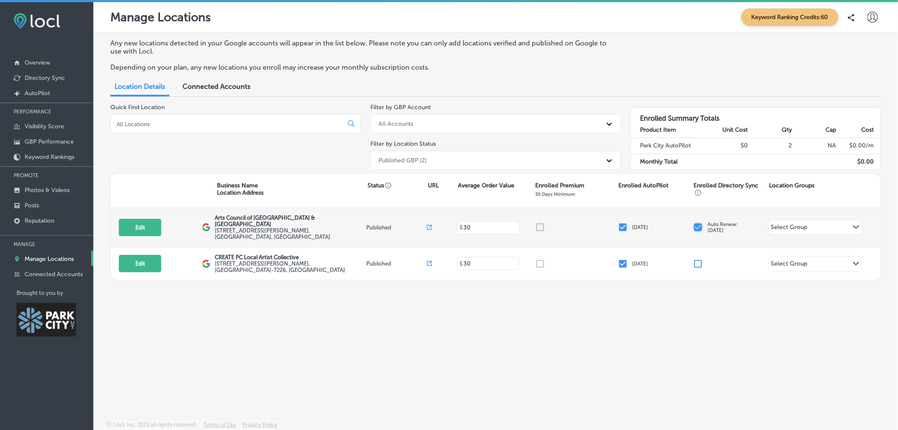
click at [701, 224] on input "checkbox" at bounding box center [698, 227] width 10 height 10
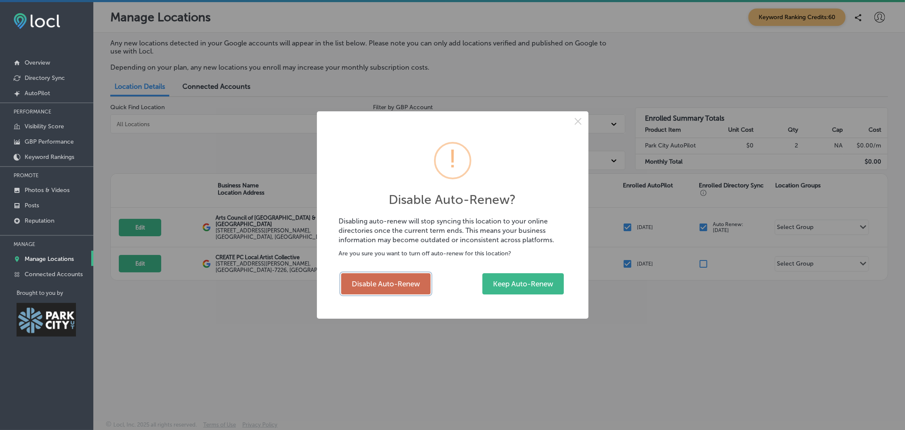
click at [406, 287] on button "Disable Auto-Renew" at bounding box center [386, 283] width 90 height 21
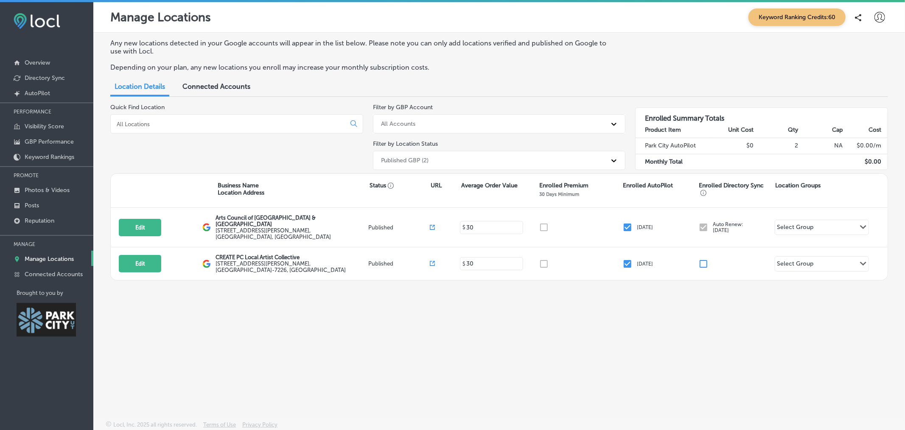
checkbox input "false"
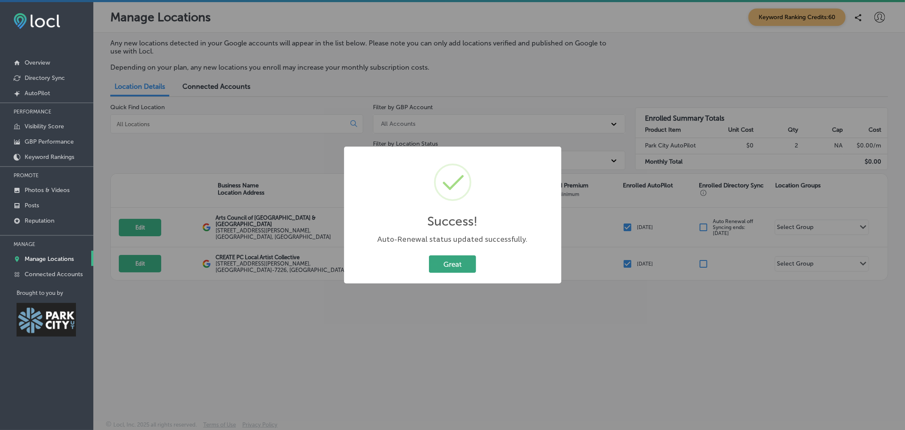
click at [440, 268] on button "Great" at bounding box center [452, 263] width 47 height 17
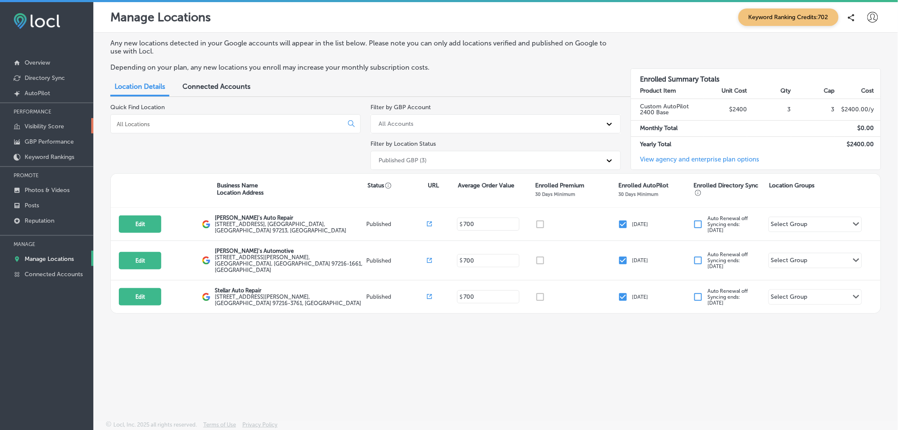
click at [51, 126] on p "Visibility Score" at bounding box center [44, 126] width 39 height 7
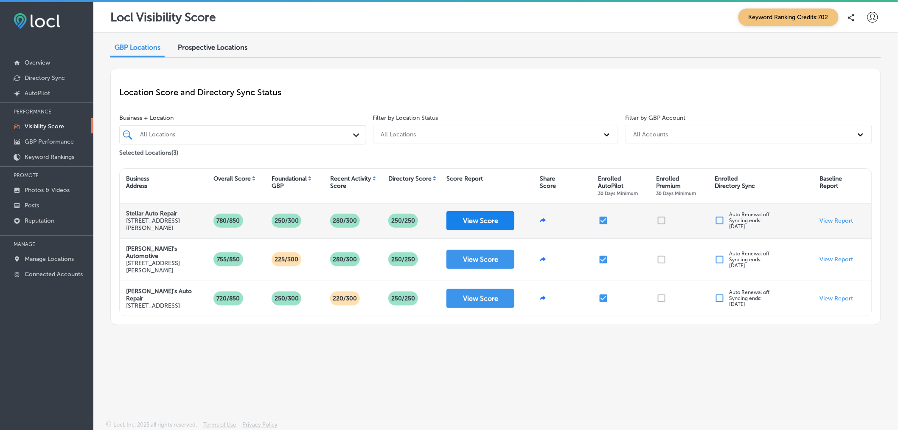
click at [483, 224] on button "View Score" at bounding box center [481, 220] width 68 height 19
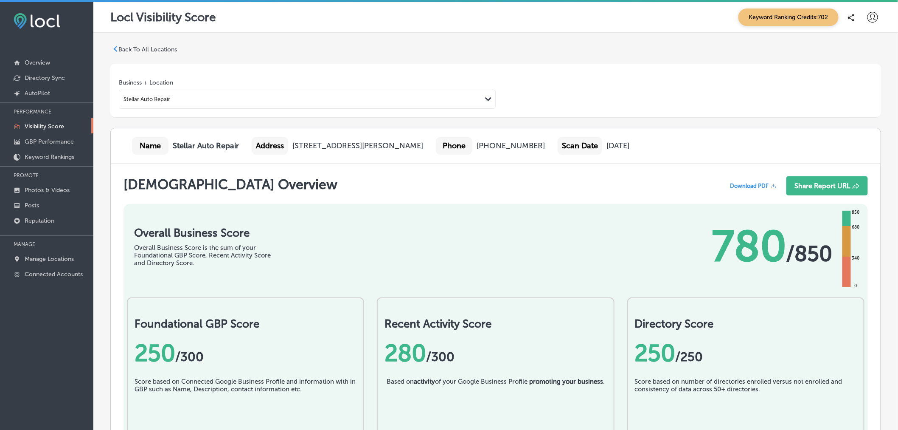
click at [145, 49] on p "Back To All Locations" at bounding box center [147, 49] width 59 height 7
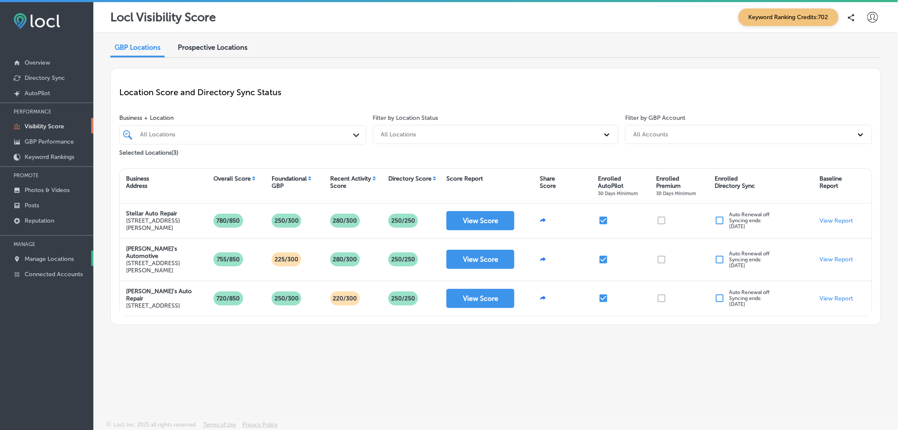
click at [55, 260] on p "Manage Locations" at bounding box center [49, 258] width 49 height 7
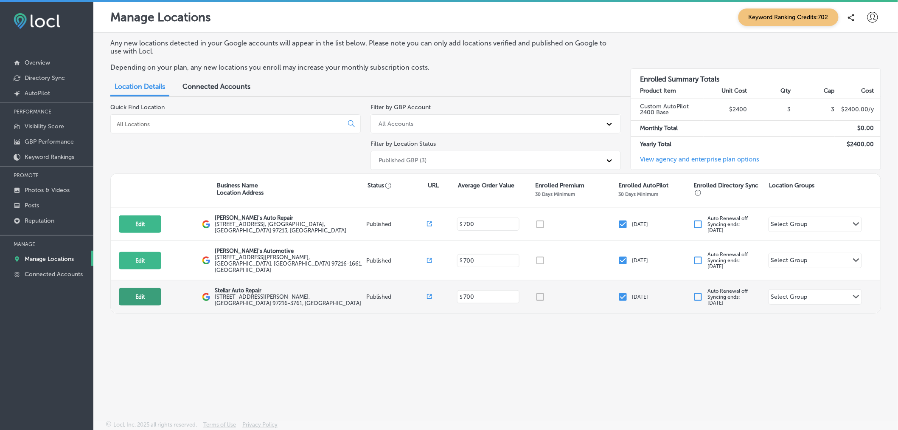
click at [137, 296] on button "Edit" at bounding box center [140, 296] width 42 height 17
select select "US"
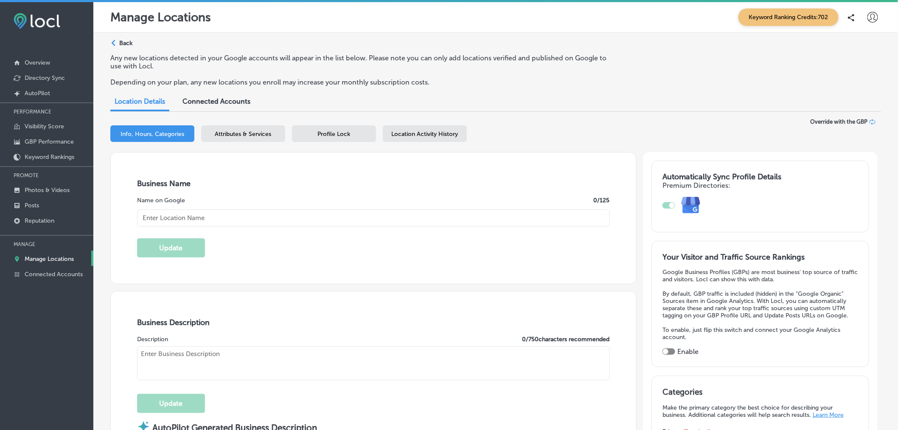
checkbox input "true"
type input "Stellar Auto Repair"
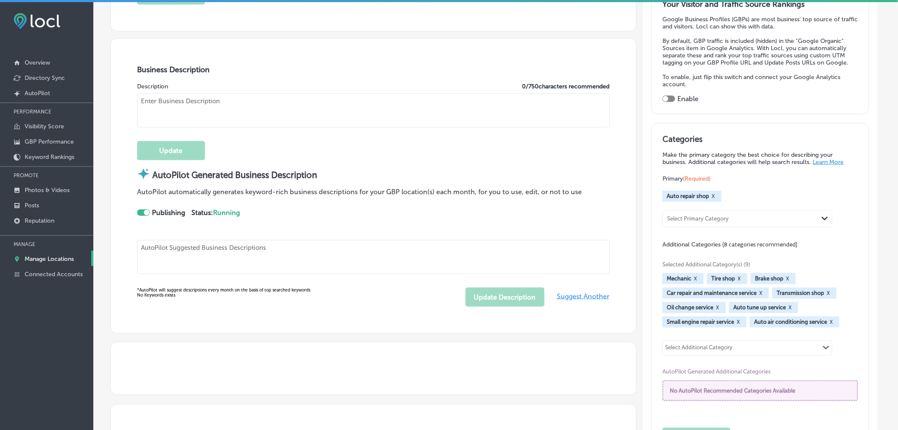
type textarea "Welcome to Stellar Auto Repair! Your trusted full-service auto shop, we special…"
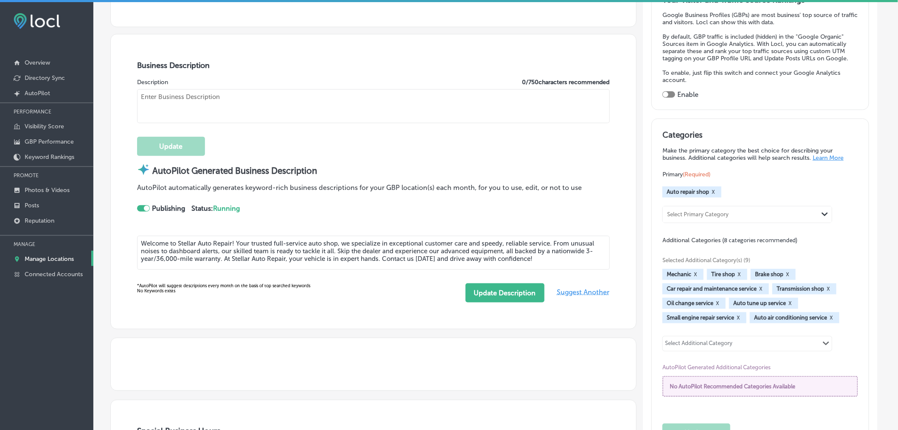
type input "[STREET_ADDRESS][PERSON_NAME]"
type input "[GEOGRAPHIC_DATA]"
type input "97216-3761"
type input "US"
type input "[URL][DOMAIN_NAME]"
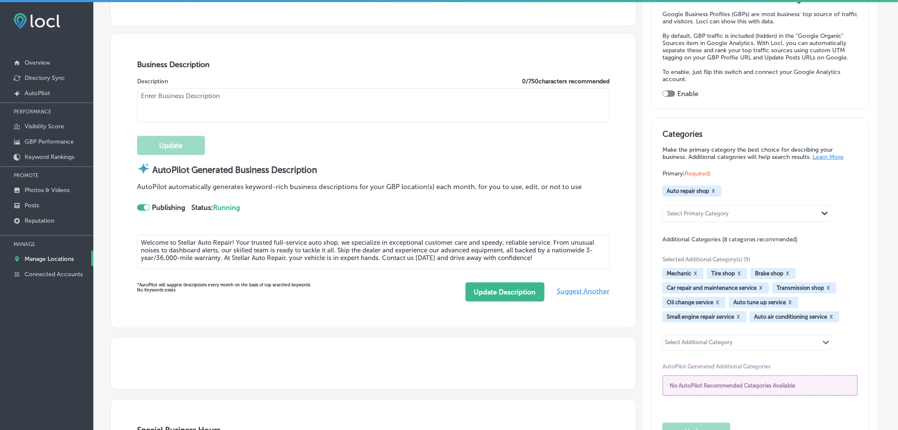
type textarea "Welcome to Stellar Auto Repair! We’re your trusted full-service auto shop dedic…"
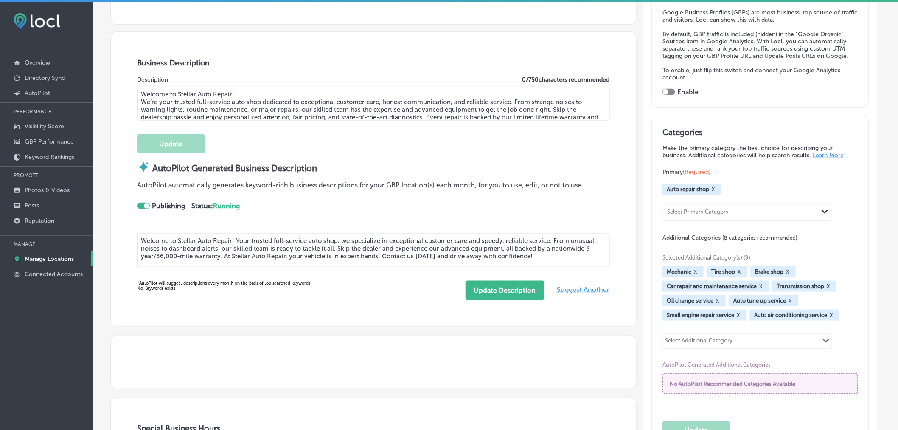
type input "[PHONE_NUMBER]"
select select "US"
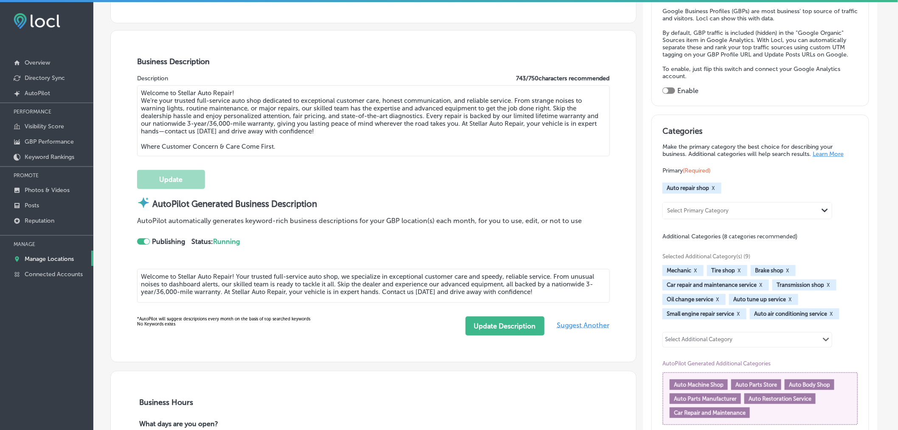
scroll to position [261, 0]
click at [51, 126] on p "Visibility Score" at bounding box center [44, 126] width 39 height 7
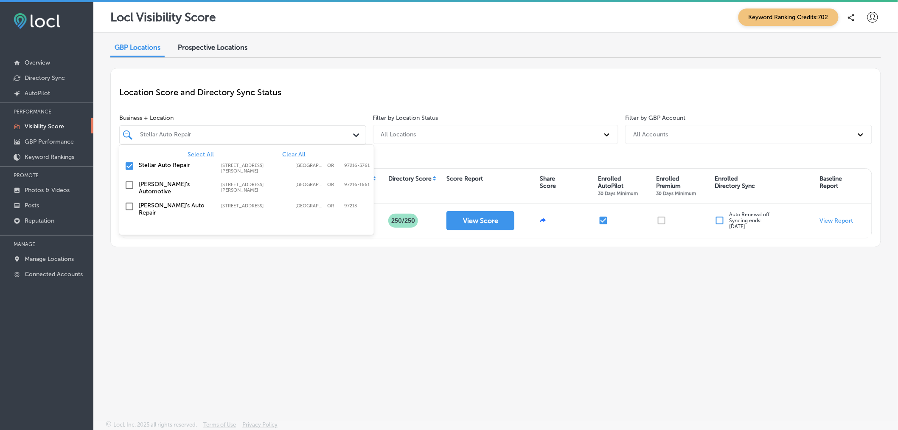
click at [354, 133] on icon "Path Created with Sketch." at bounding box center [356, 135] width 6 height 4
click at [201, 155] on span "Select All" at bounding box center [201, 154] width 26 height 7
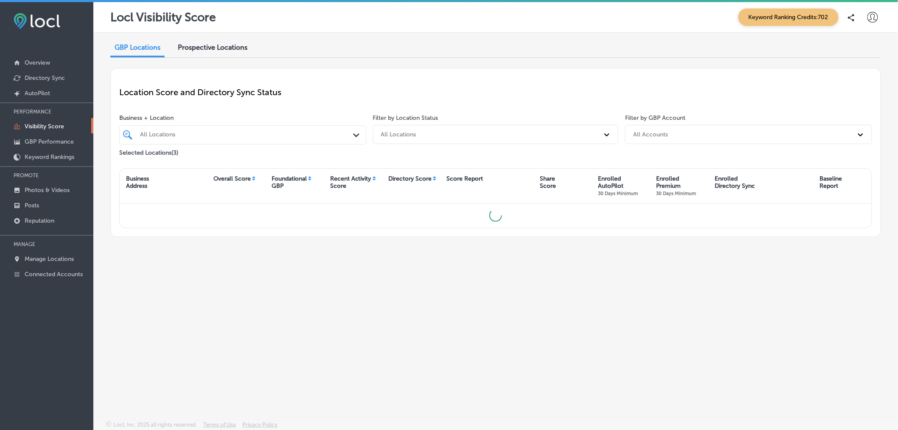
click at [503, 49] on div "GBP Locations Prospective Locations" at bounding box center [495, 48] width 771 height 18
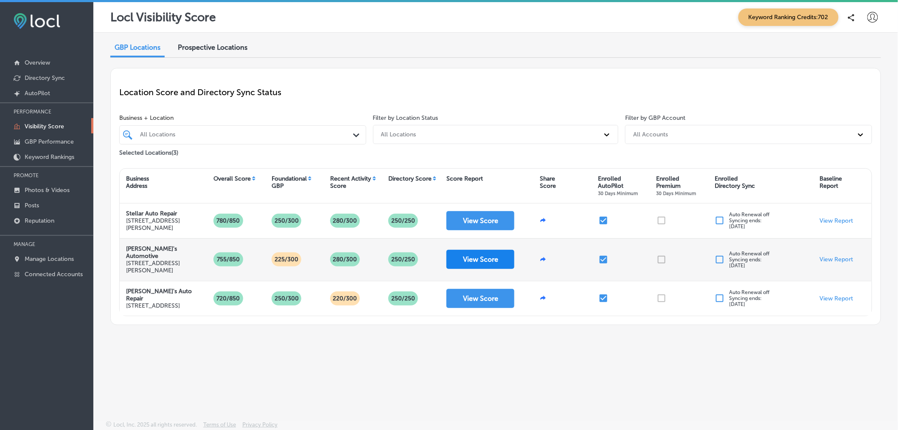
click at [486, 260] on button "View Score" at bounding box center [481, 259] width 68 height 19
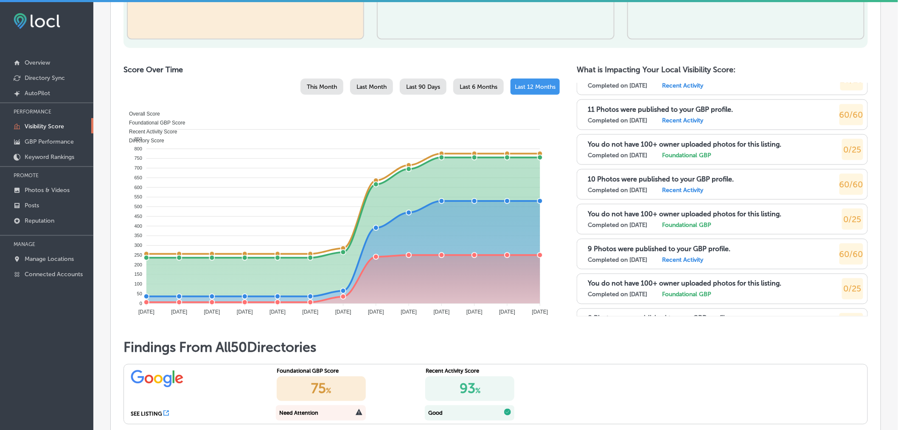
scroll to position [5070, 0]
click at [51, 60] on link "Overview" at bounding box center [46, 61] width 93 height 15
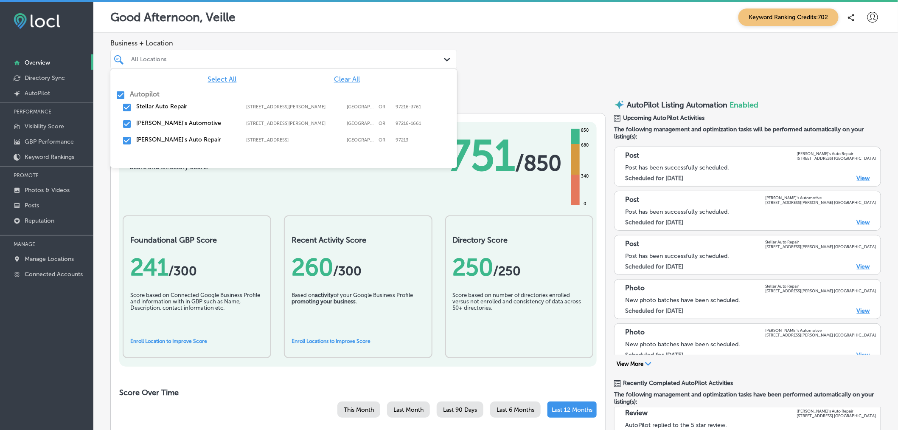
click at [444, 59] on icon "Path Created with Sketch." at bounding box center [447, 60] width 6 height 4
click at [117, 96] on input "checkbox" at bounding box center [120, 95] width 10 height 10
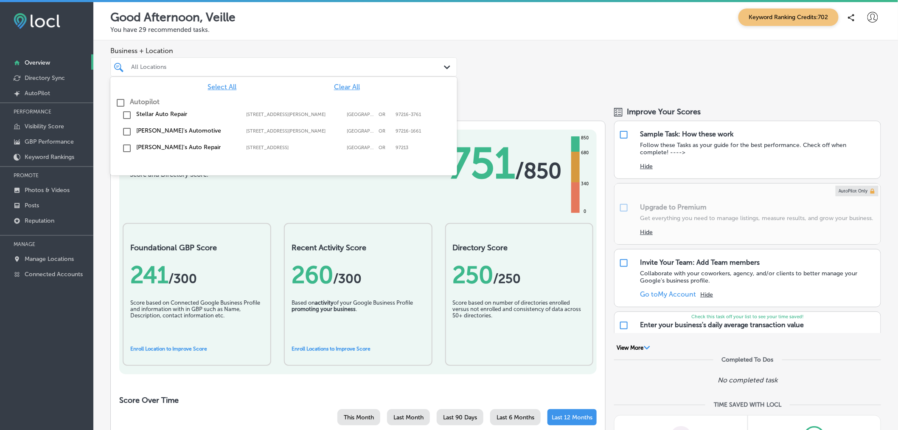
drag, startPoint x: 128, startPoint y: 107, endPoint x: 126, endPoint y: 115, distance: 8.2
click at [126, 115] on div "Autopilot Stellar Auto Repair [STREET_ADDRESS][PERSON_NAME] [STREET_ADDRESS][PE…" at bounding box center [283, 129] width 347 height 62
click at [126, 115] on input "checkbox" at bounding box center [127, 115] width 10 height 10
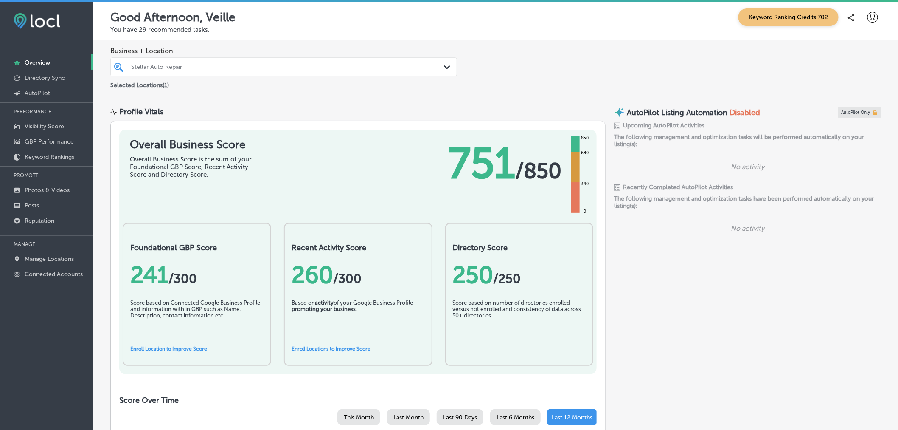
click at [522, 73] on div "Business + Location Stellar Auto Repair Path Created with Sketch. Selected Loca…" at bounding box center [495, 68] width 805 height 56
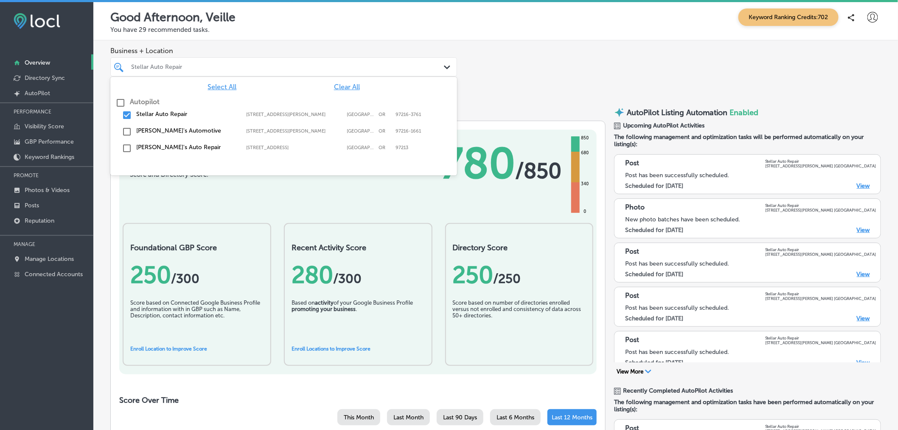
click at [438, 69] on div "Stellar Auto Repair Path Created with Sketch." at bounding box center [284, 66] width 346 height 13
click at [125, 120] on input "checkbox" at bounding box center [127, 115] width 10 height 10
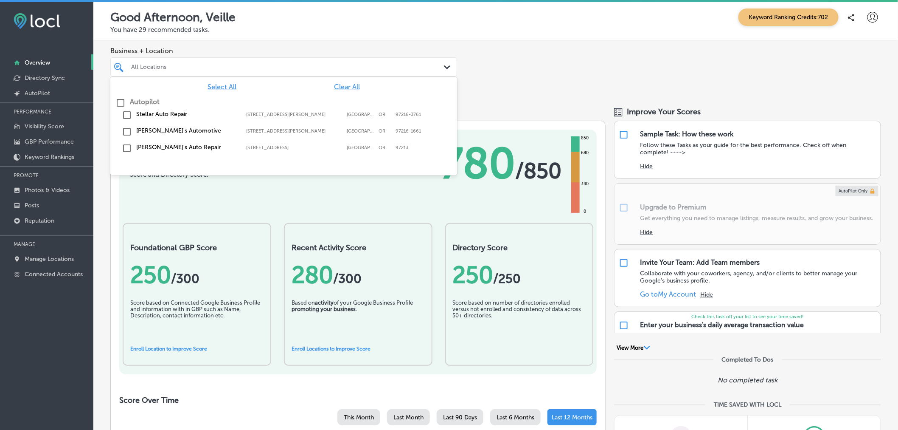
click at [126, 149] on input "checkbox" at bounding box center [127, 148] width 10 height 10
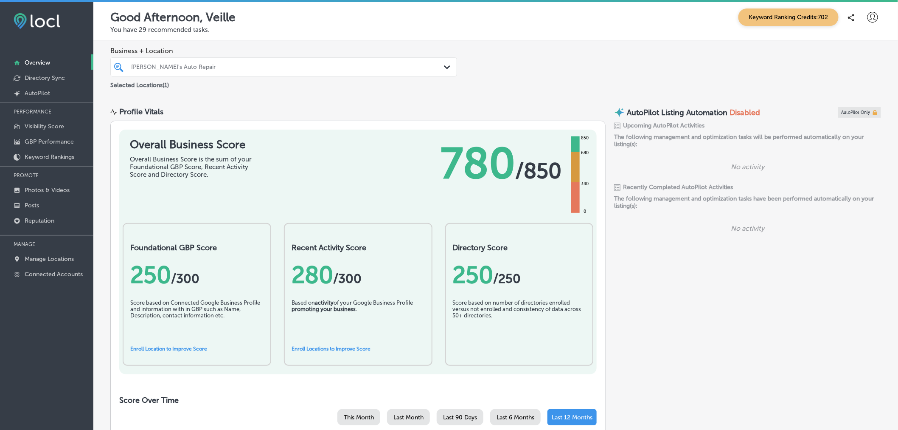
click at [612, 32] on p "You have 29 recommended tasks." at bounding box center [495, 30] width 771 height 8
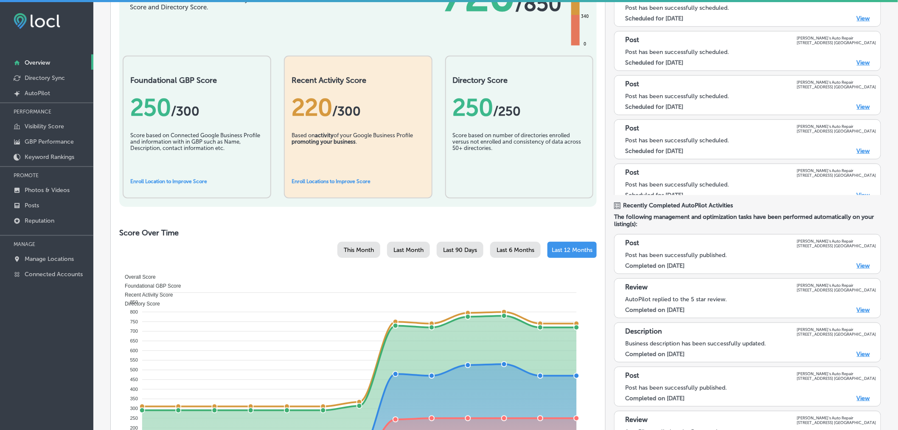
scroll to position [168, 0]
click at [68, 126] on link "Visibility Score" at bounding box center [46, 125] width 93 height 15
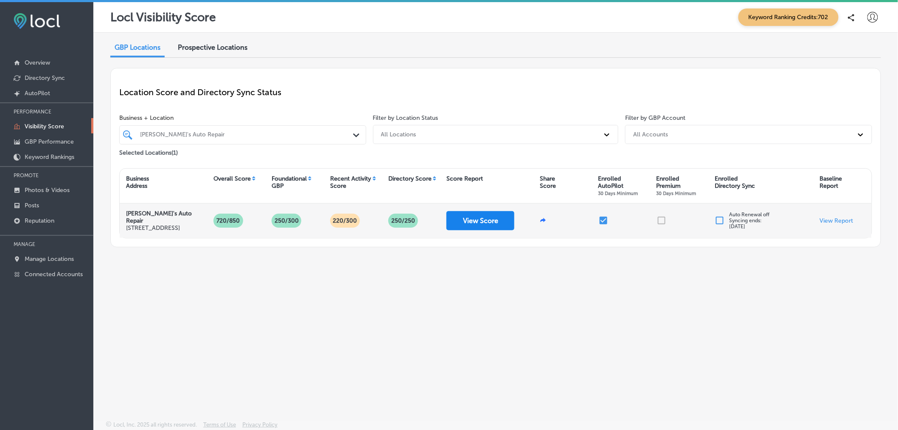
click at [457, 218] on button "View Score" at bounding box center [481, 220] width 68 height 19
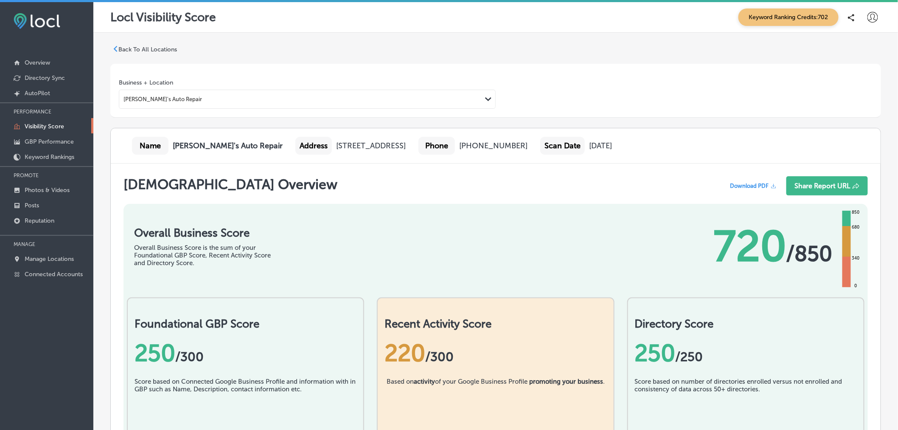
click at [868, 14] on icon at bounding box center [873, 17] width 11 height 11
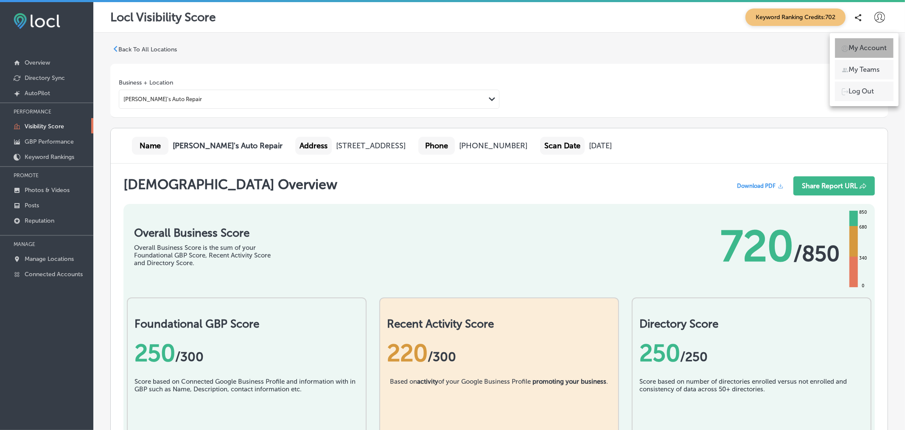
click at [863, 47] on p "My Account" at bounding box center [868, 48] width 38 height 10
select select "US"
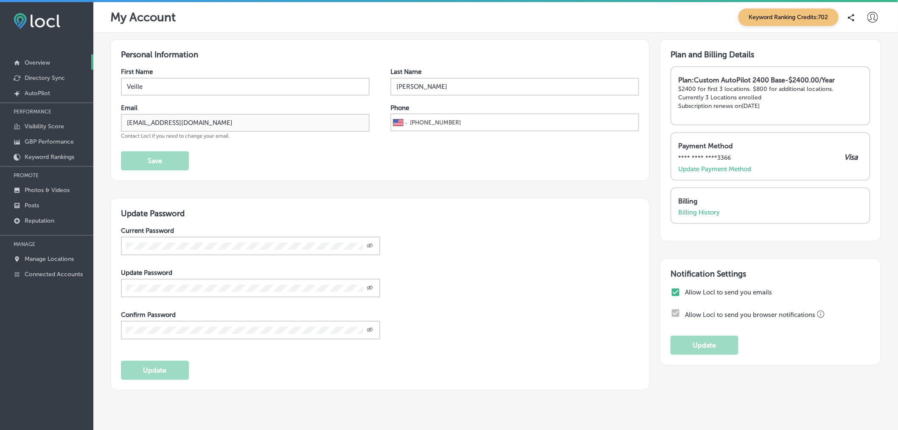
click at [65, 66] on link "Overview" at bounding box center [46, 61] width 93 height 15
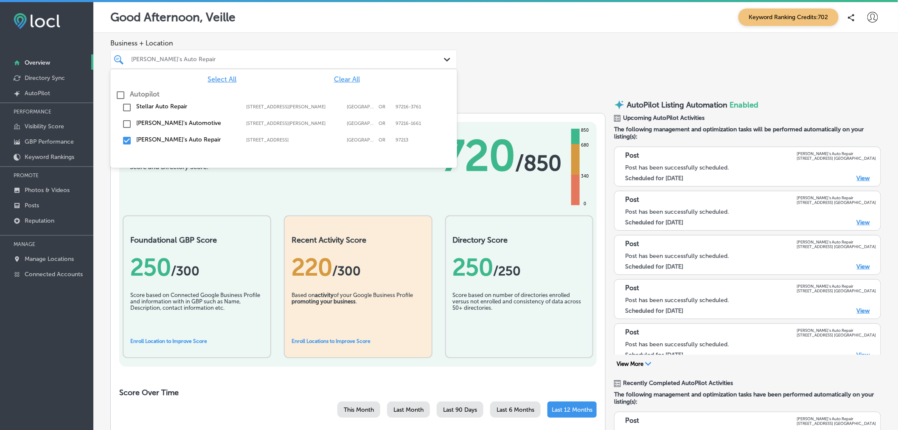
click at [446, 60] on polygon at bounding box center [447, 60] width 6 height 4
click at [122, 95] on input "checkbox" at bounding box center [120, 95] width 10 height 10
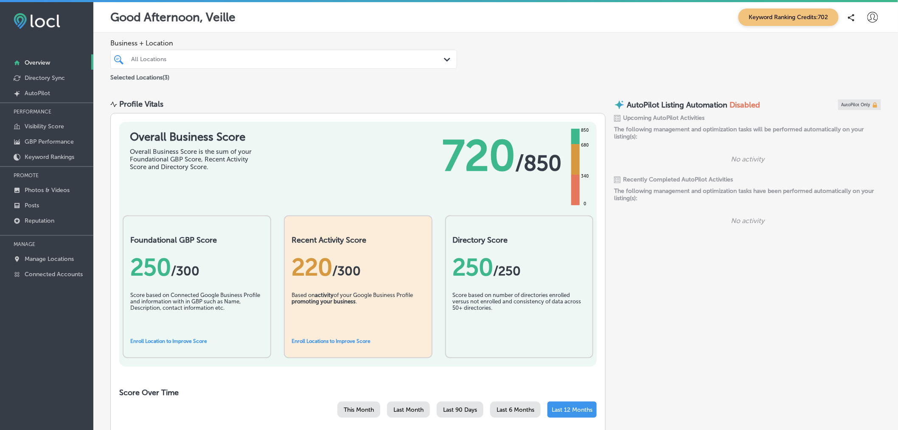
click at [528, 53] on div "Business + Location All Locations Path Created with Sketch. Selected Locations …" at bounding box center [495, 61] width 805 height 56
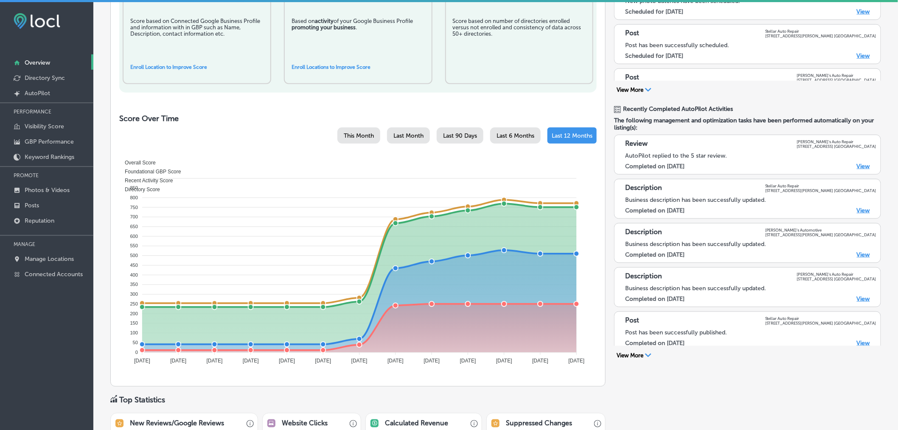
scroll to position [225, 0]
click at [62, 255] on p "Manage Locations" at bounding box center [49, 258] width 49 height 7
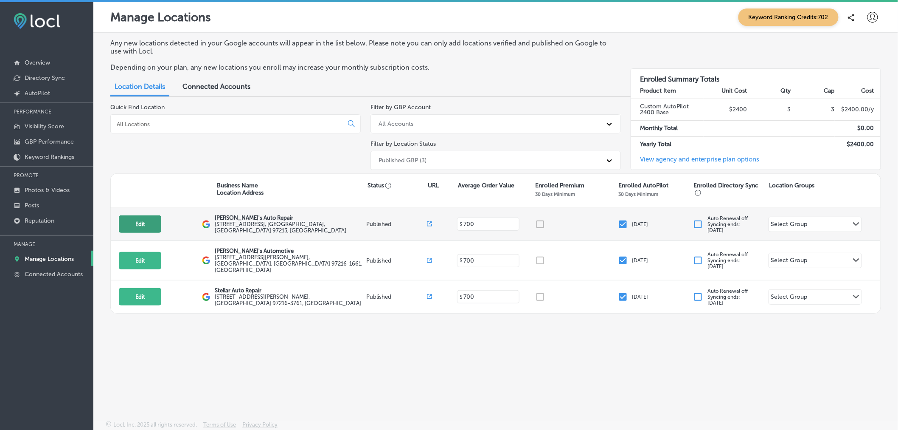
click at [139, 223] on button "Edit" at bounding box center [140, 223] width 42 height 17
select select "US"
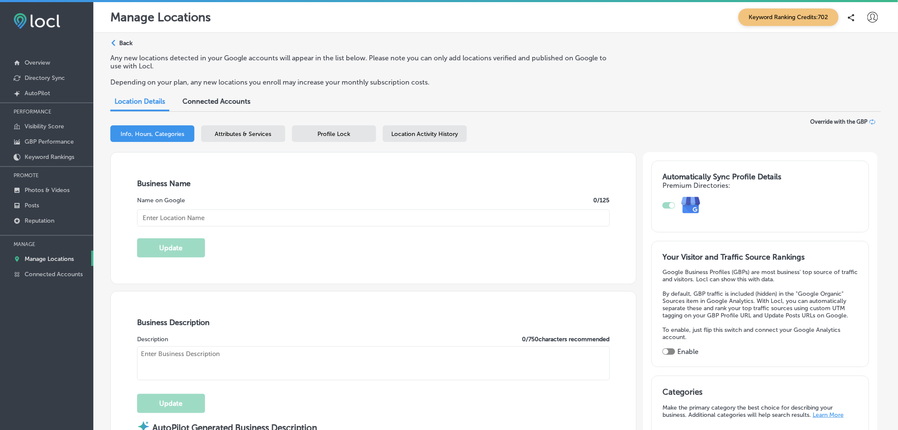
checkbox input "true"
type input "[PERSON_NAME]'s Auto Repair"
type textarea "At [PERSON_NAME]'s Auto Repair, we elevate your auto care experience with top-n…"
type input "[STREET_ADDRESS]"
type input "[GEOGRAPHIC_DATA]"
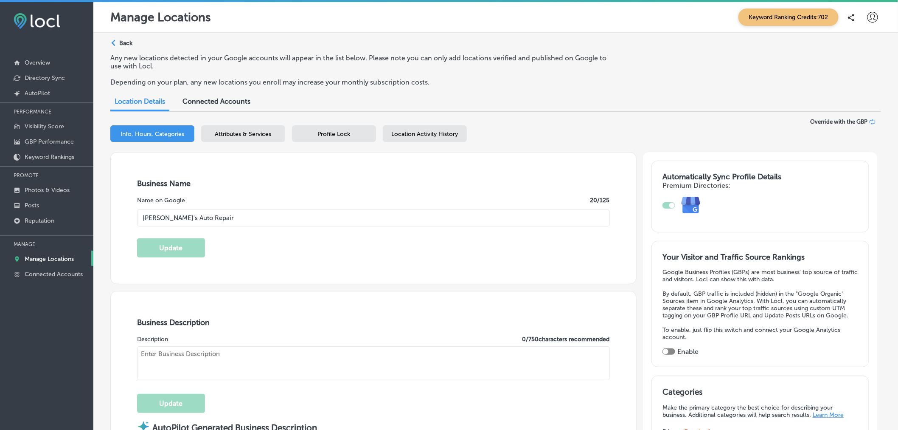
type input "97213"
type input "US"
type input "[URL][DOMAIN_NAME]"
type textarea "At [PERSON_NAME]'s Auto Repair, we elevate your auto care experience with top-n…"
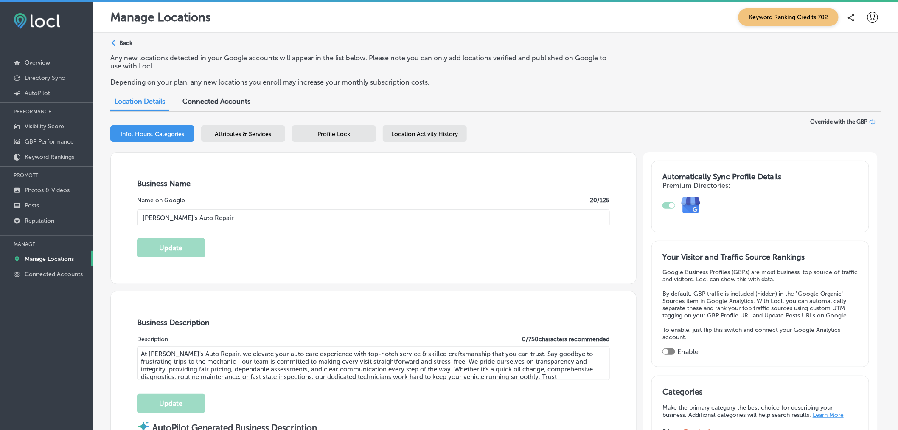
type input "[PHONE_NUMBER]"
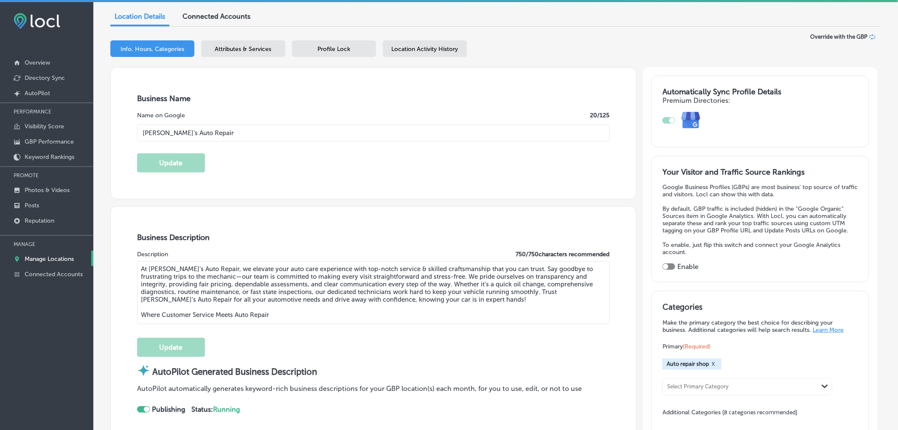
scroll to position [77, 0]
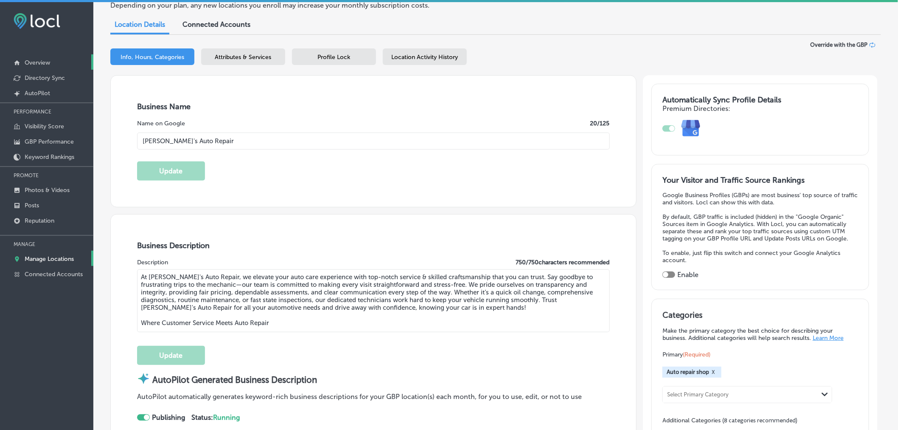
click at [48, 64] on p "Overview" at bounding box center [37, 62] width 25 height 7
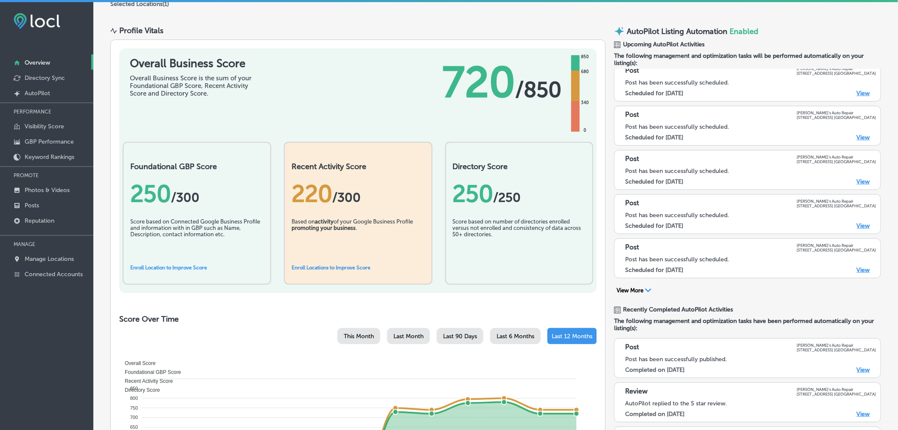
scroll to position [74, 0]
click at [631, 291] on button "View More Path Created with Sketch." at bounding box center [634, 290] width 40 height 8
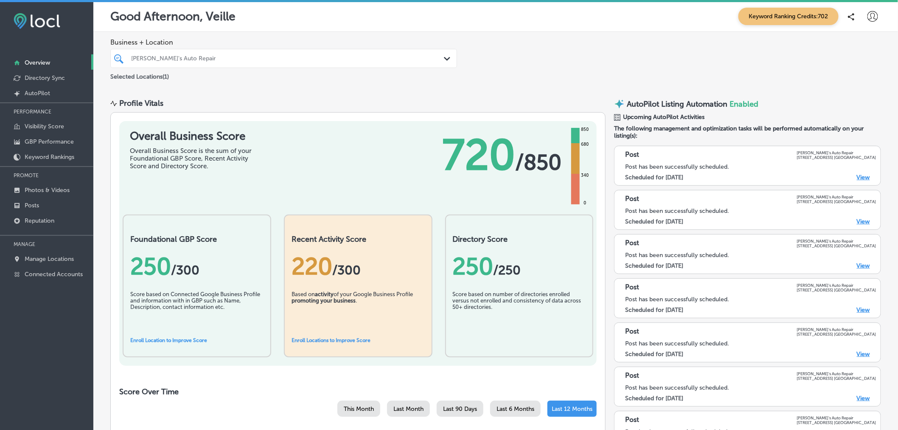
scroll to position [0, 0]
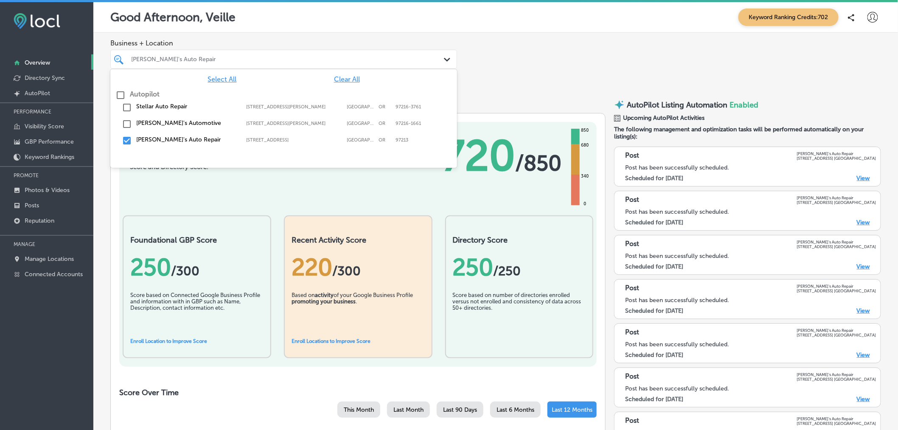
click at [436, 59] on div "[PERSON_NAME]'s Auto Repair" at bounding box center [288, 59] width 314 height 7
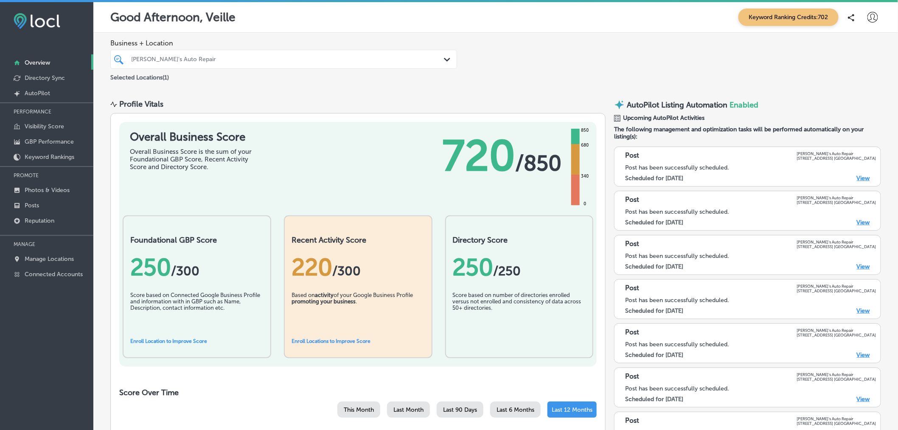
click at [576, 37] on div "Business + Location [PERSON_NAME]'s Auto Repair Path Created with Sketch. Selec…" at bounding box center [495, 61] width 805 height 56
